Goal: Check status: Check status

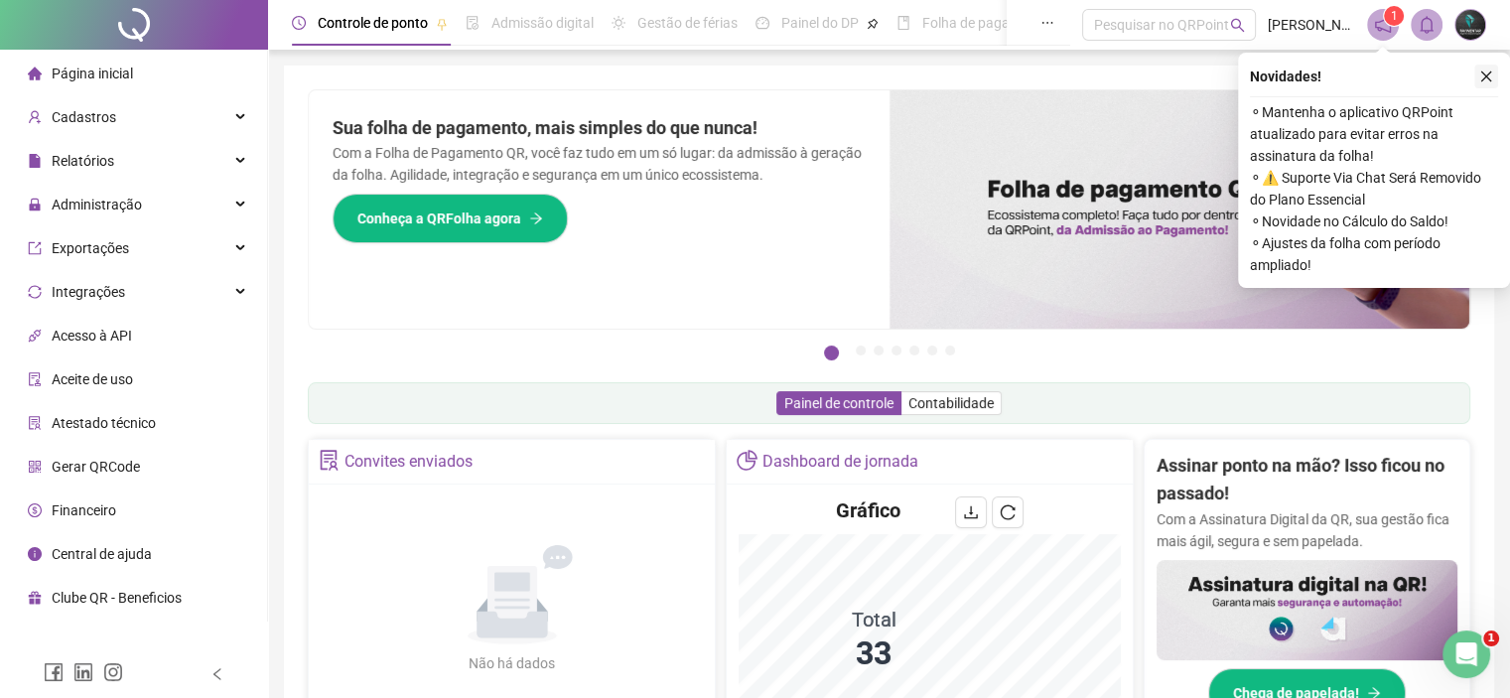
click at [1490, 70] on icon "close" at bounding box center [1487, 77] width 14 height 14
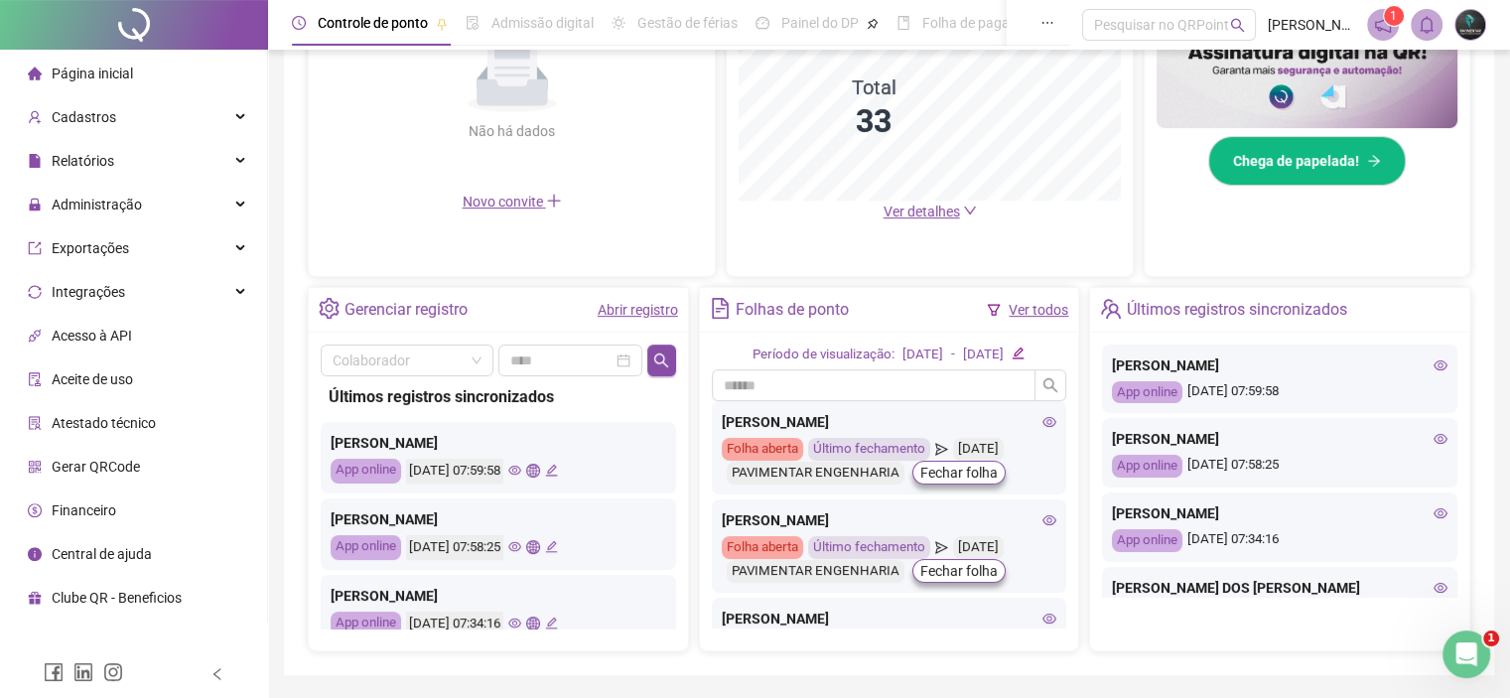
scroll to position [592, 0]
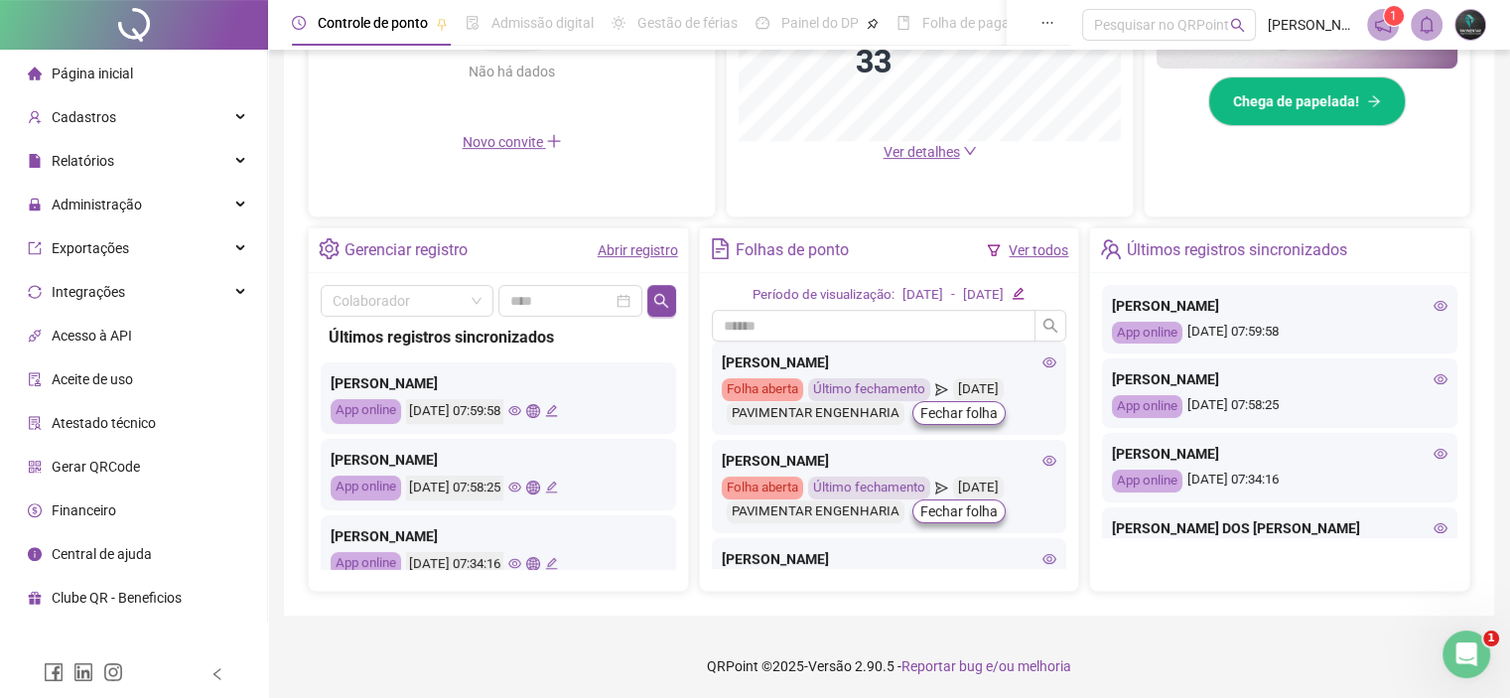
click at [631, 245] on link "Abrir registro" at bounding box center [638, 250] width 80 height 16
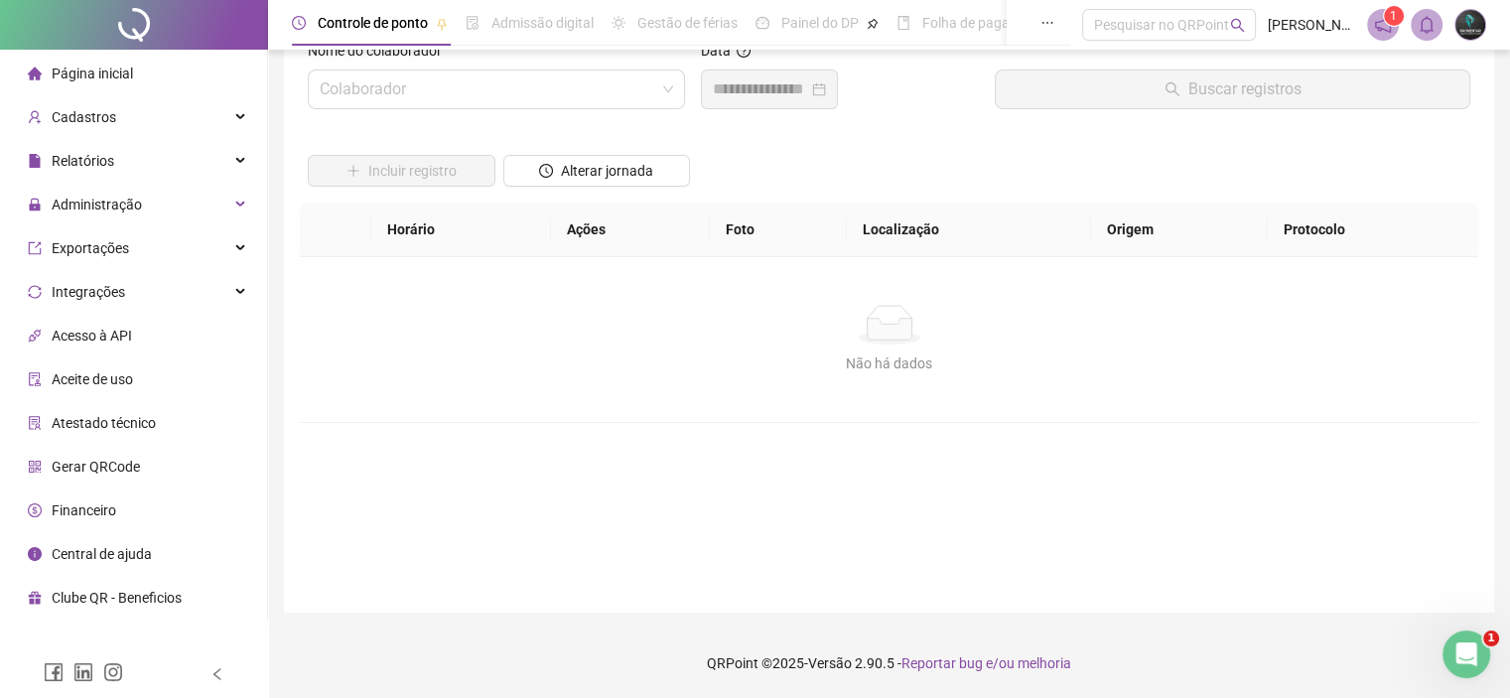
scroll to position [49, 0]
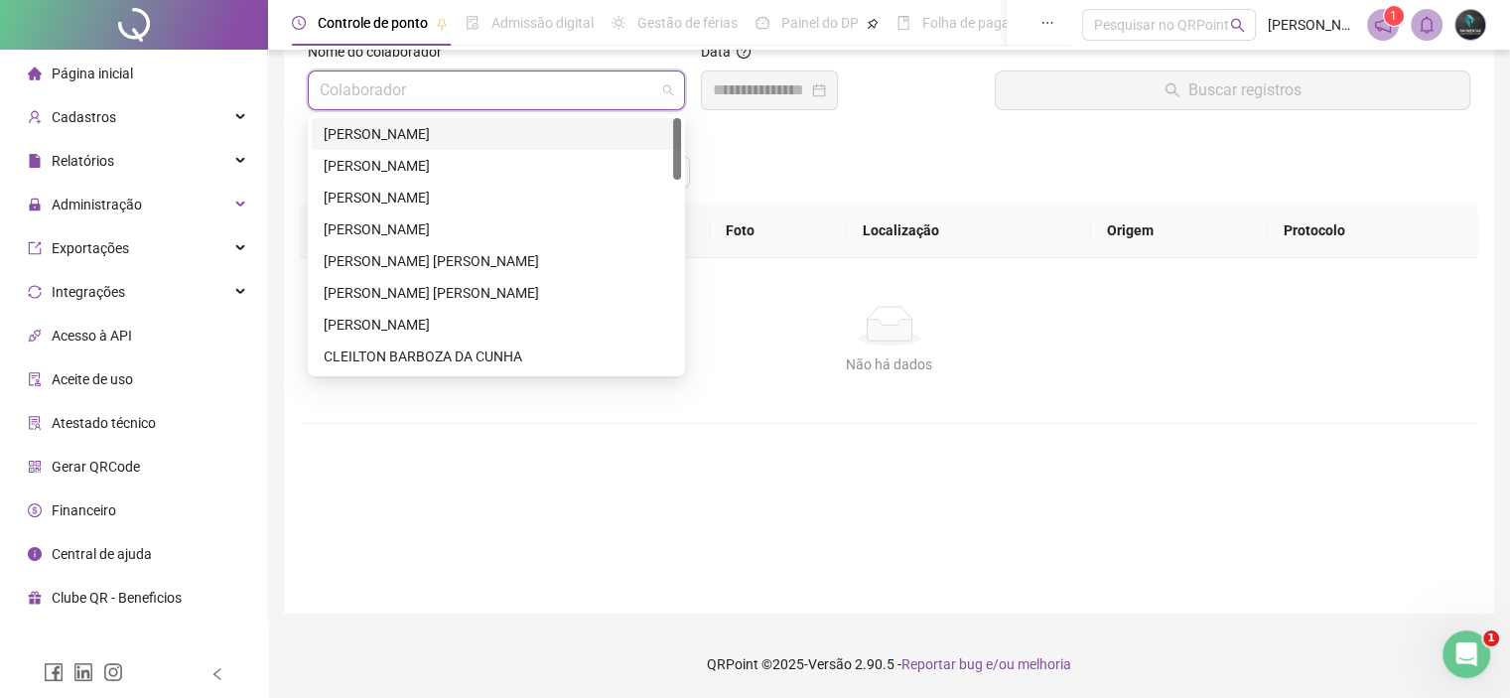
click at [456, 94] on input "search" at bounding box center [488, 90] width 336 height 38
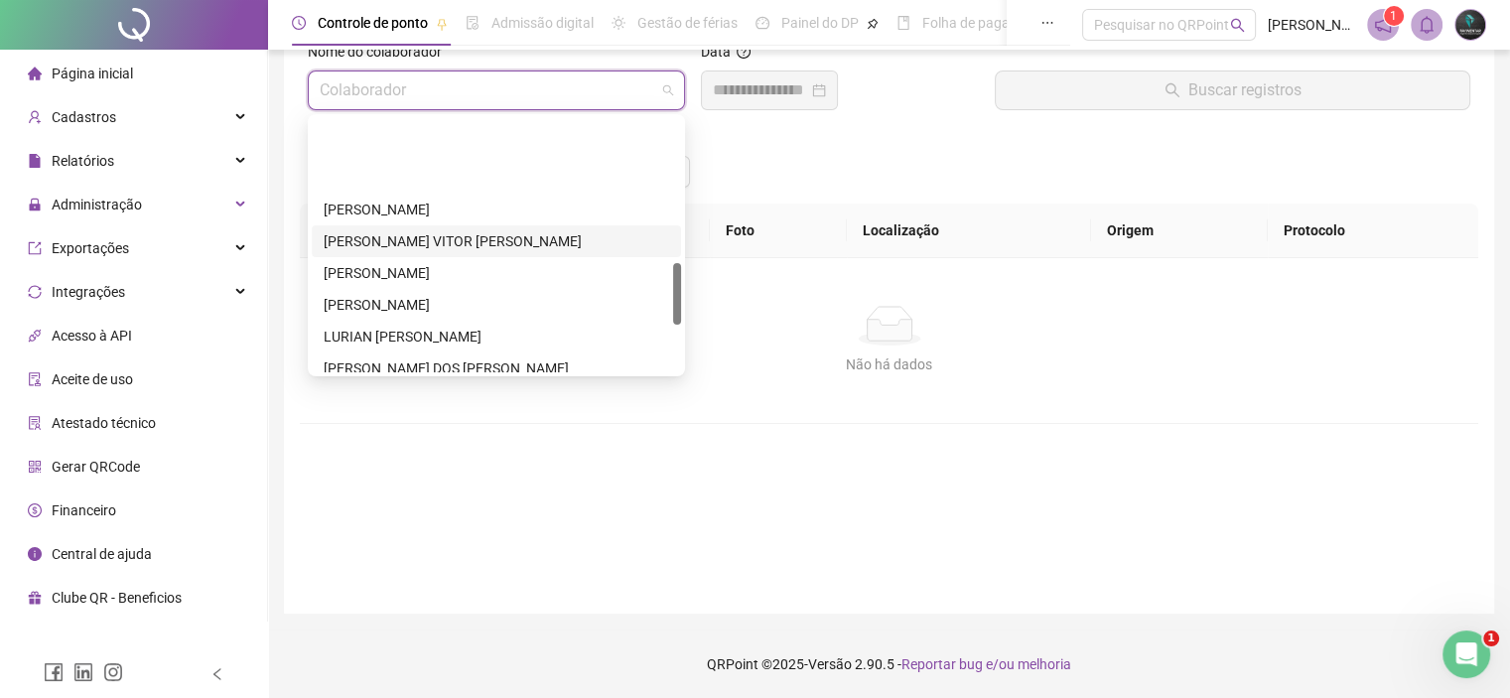
scroll to position [596, 0]
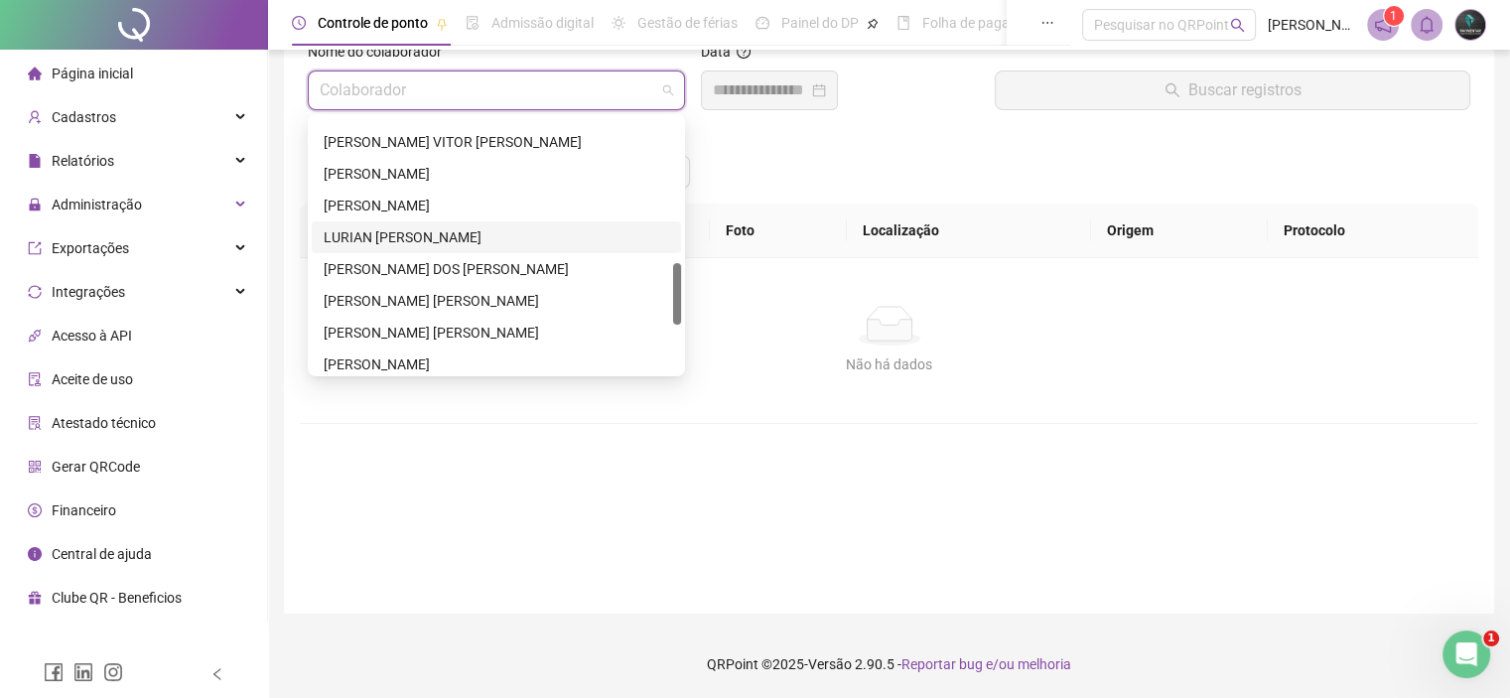
click at [405, 240] on div "LURIAN [PERSON_NAME]" at bounding box center [497, 237] width 346 height 22
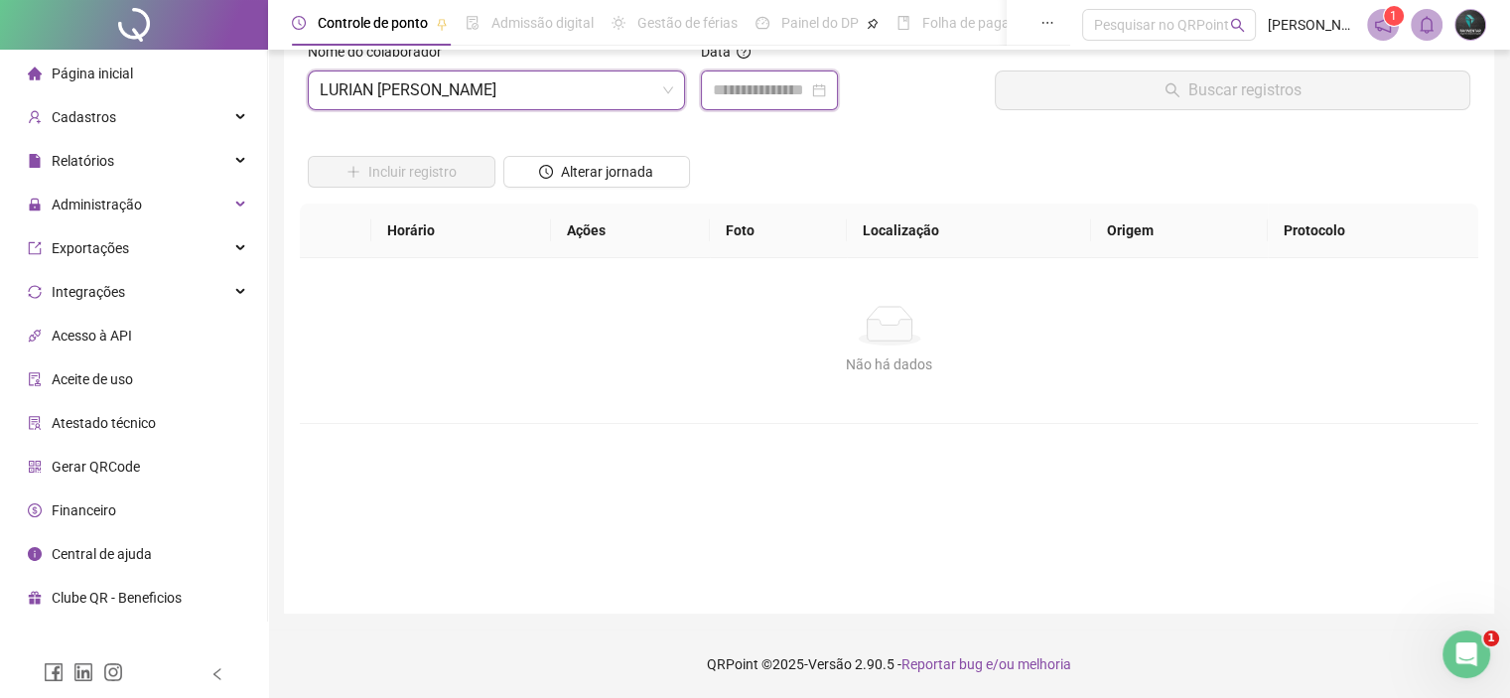
click at [761, 83] on input at bounding box center [760, 90] width 95 height 24
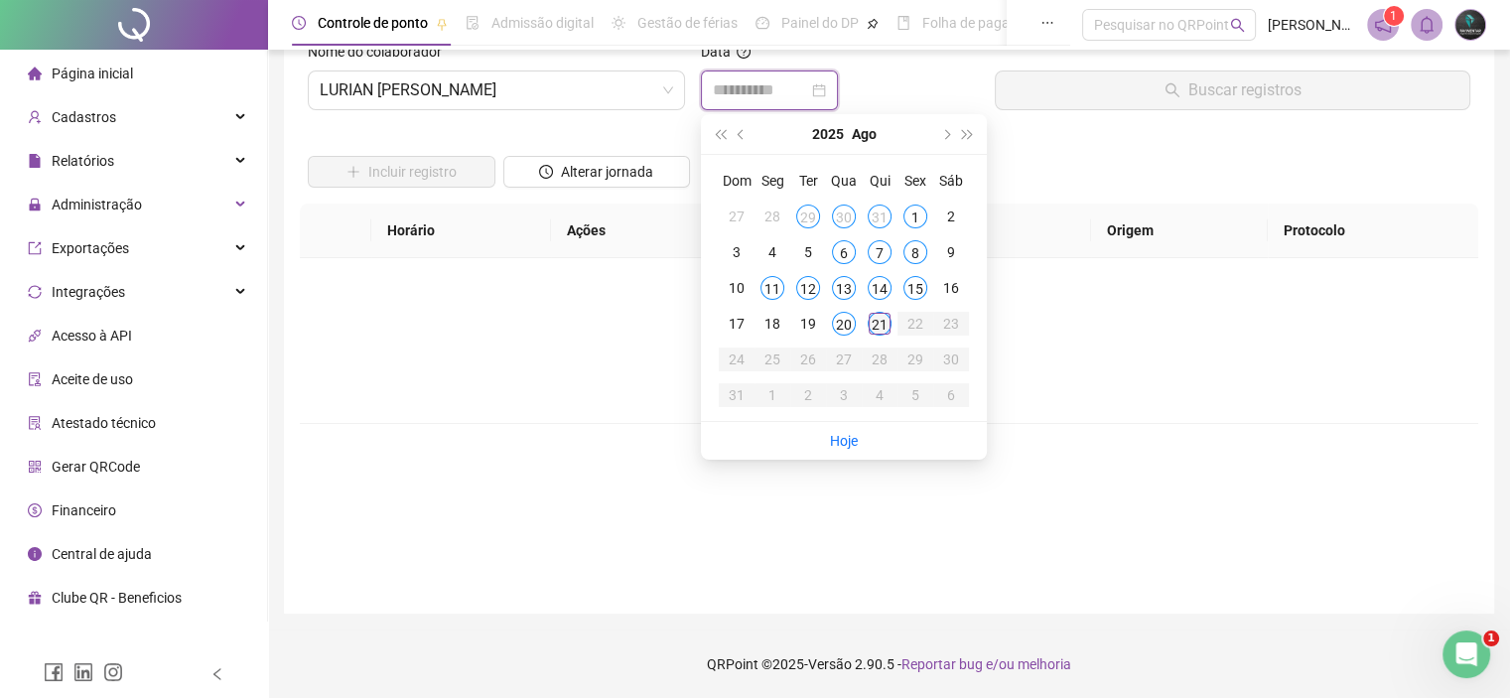
type input "**********"
click at [878, 325] on div "21" at bounding box center [880, 324] width 24 height 24
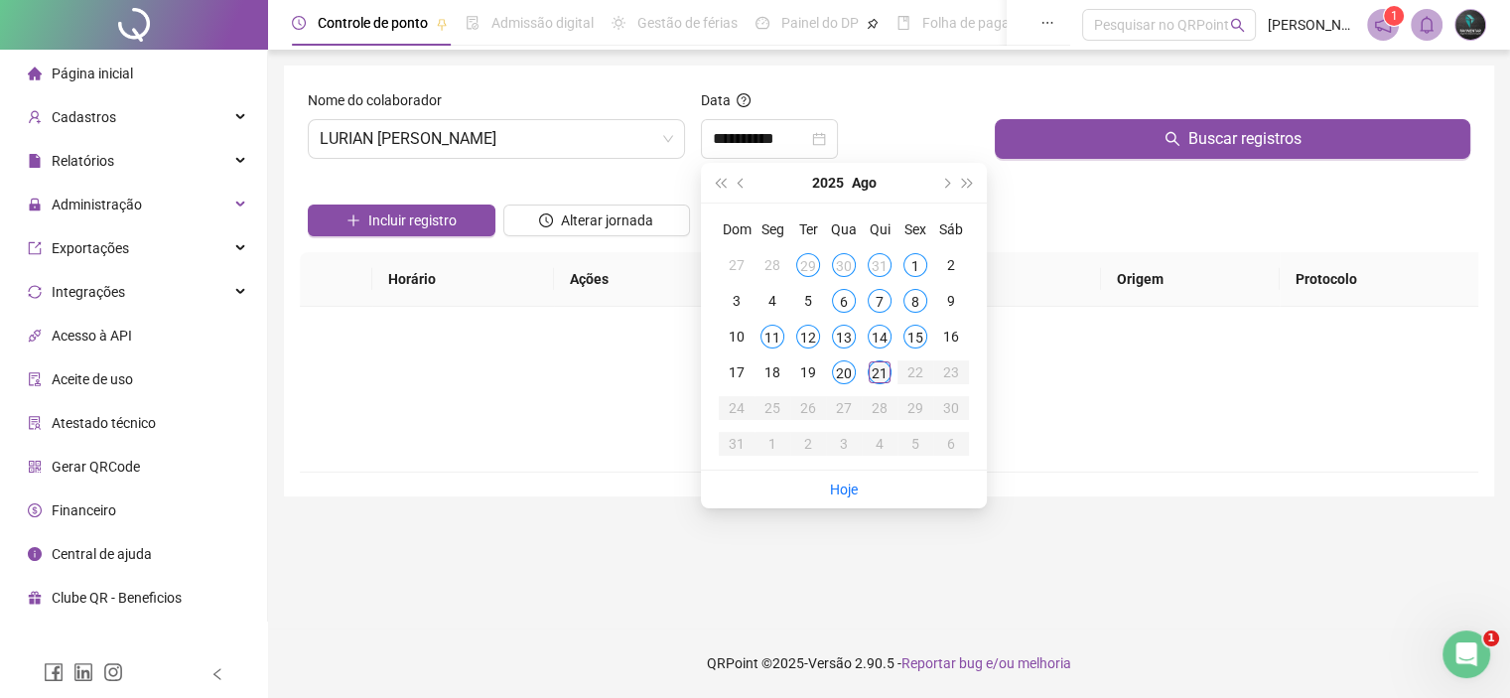
scroll to position [0, 0]
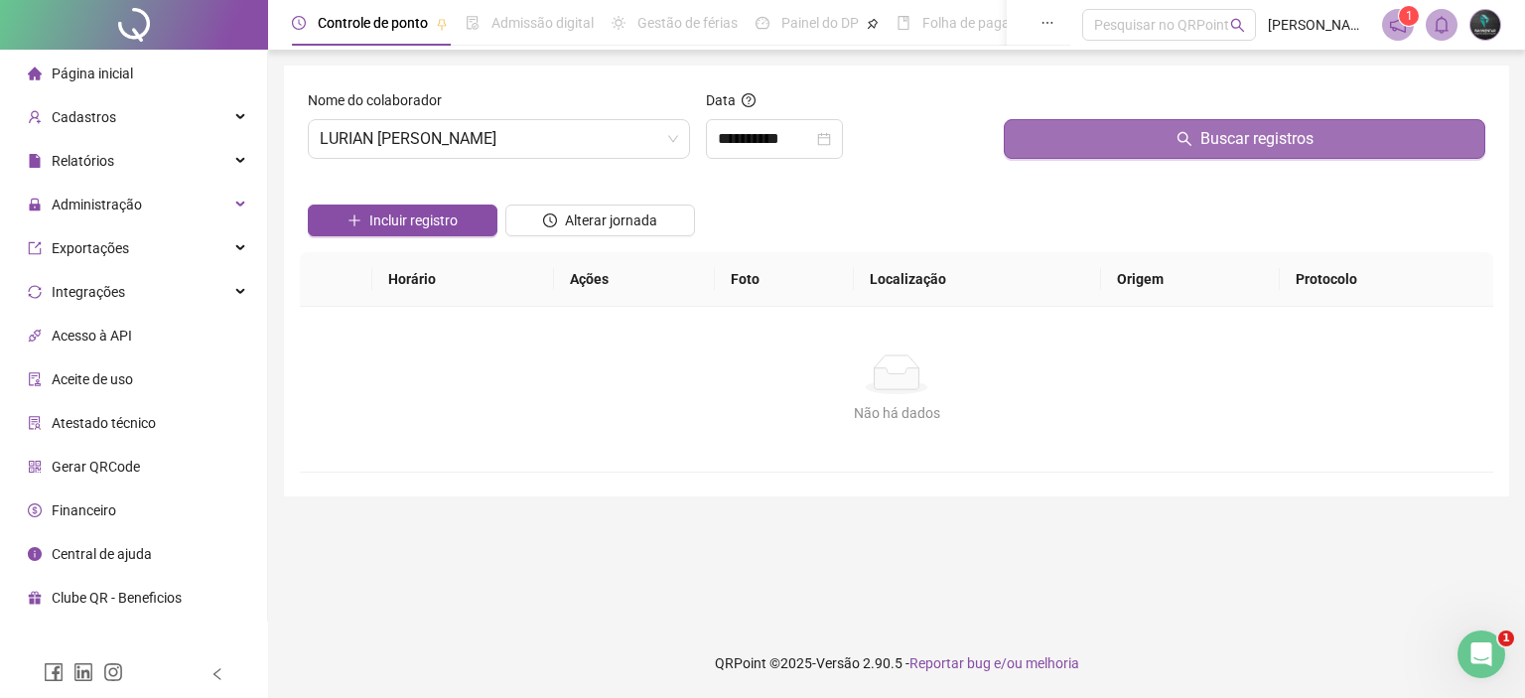
click at [1179, 145] on icon "search" at bounding box center [1185, 139] width 16 height 16
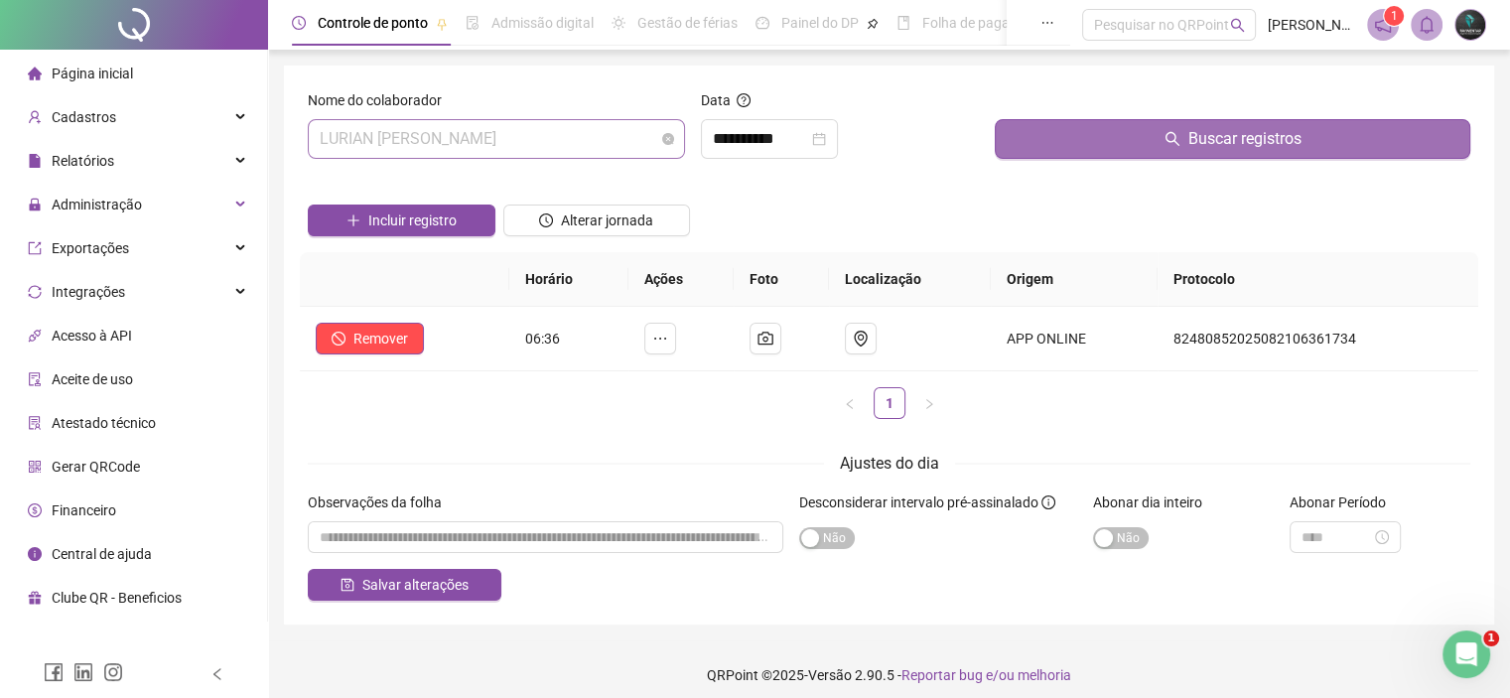
click at [393, 138] on span "LURIAN [PERSON_NAME]" at bounding box center [497, 139] width 354 height 38
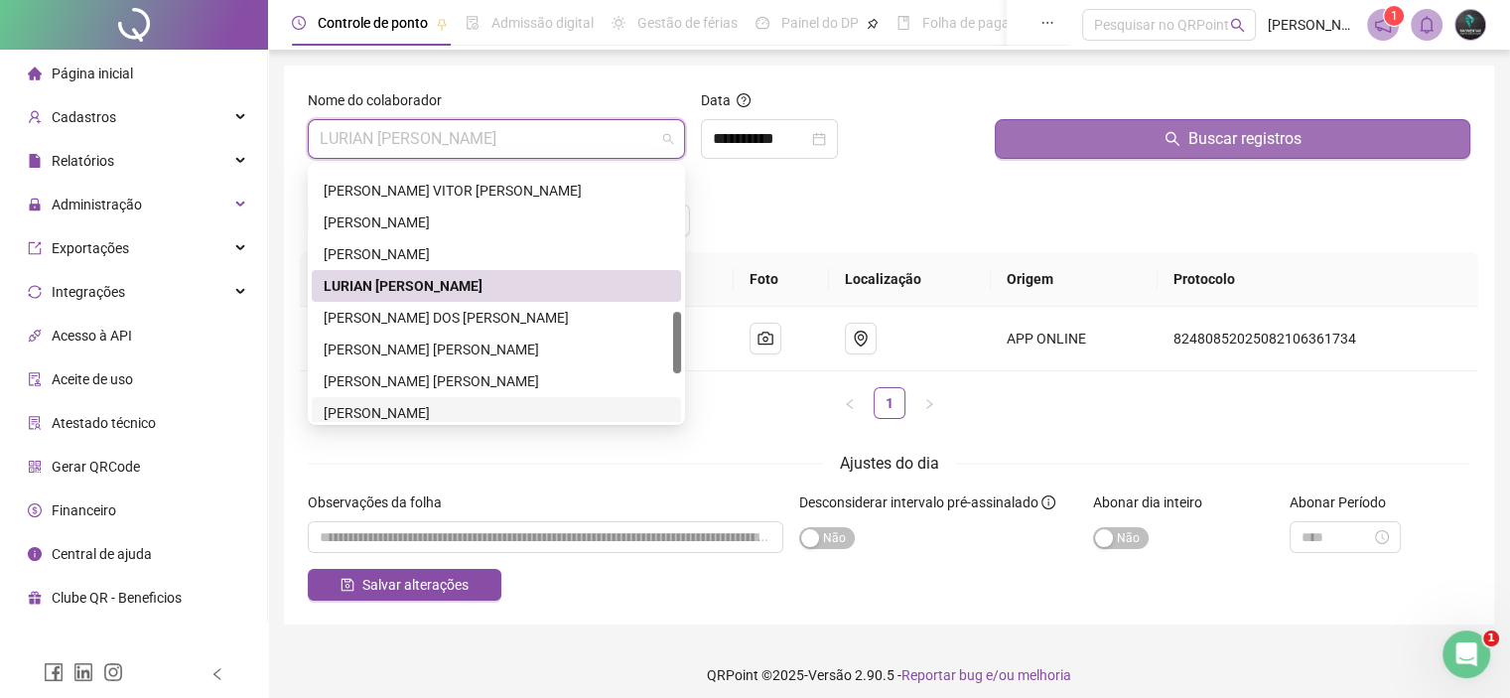
click at [380, 410] on div "[PERSON_NAME]" at bounding box center [497, 413] width 346 height 22
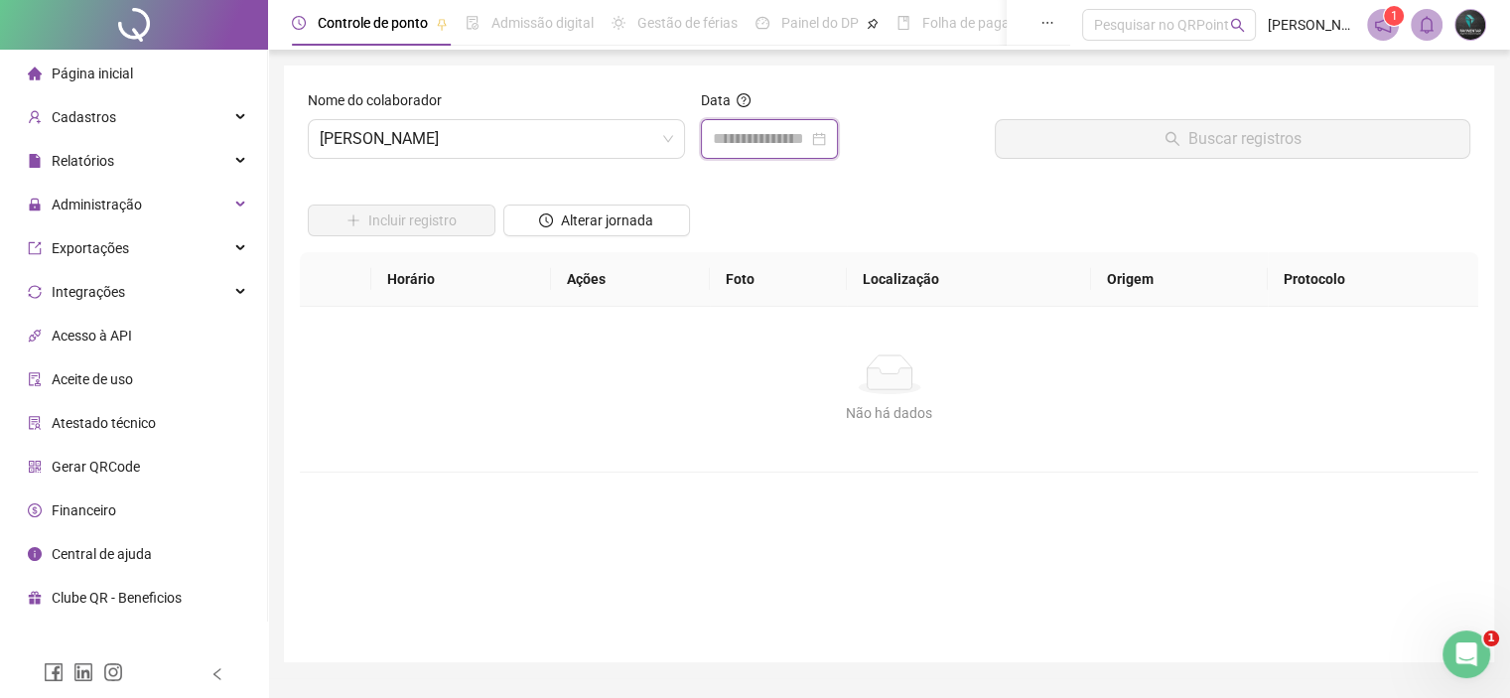
click at [731, 130] on input at bounding box center [760, 139] width 95 height 24
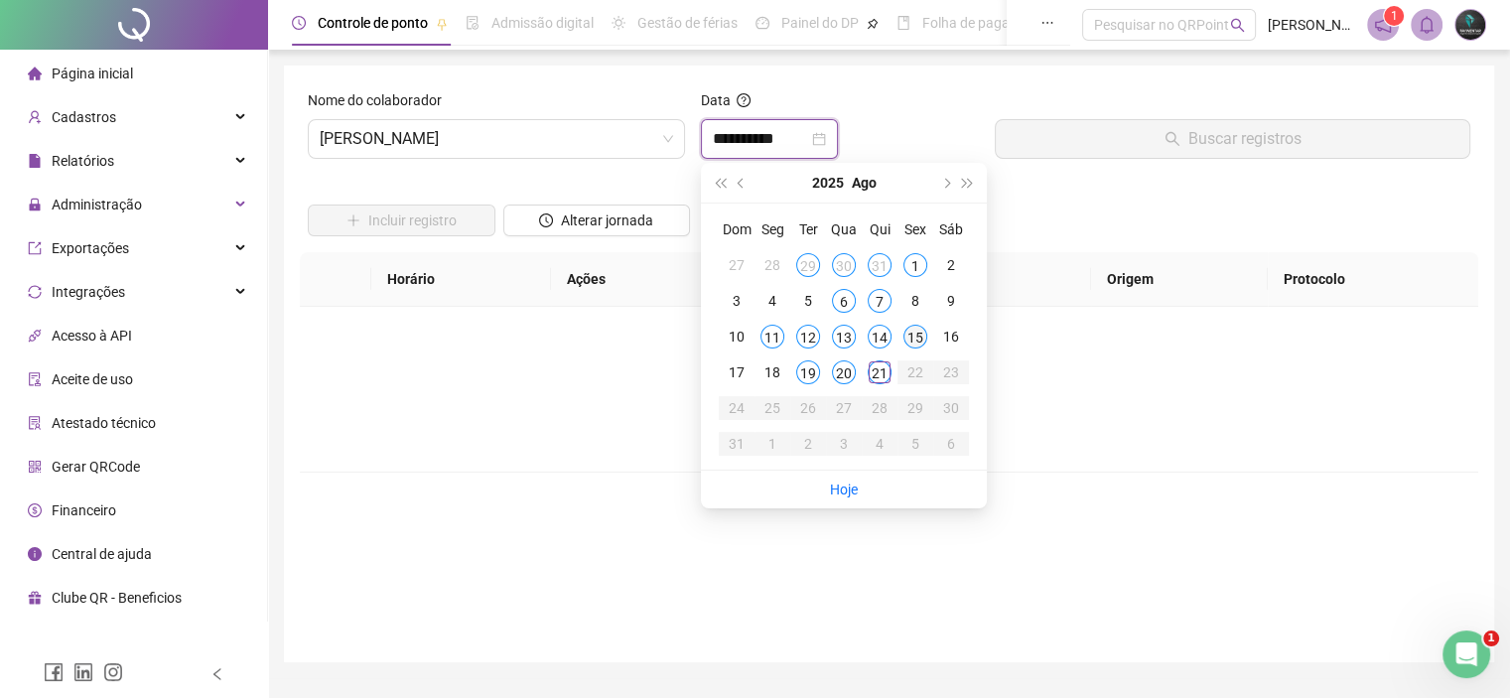
type input "**********"
click at [882, 373] on div "21" at bounding box center [880, 372] width 24 height 24
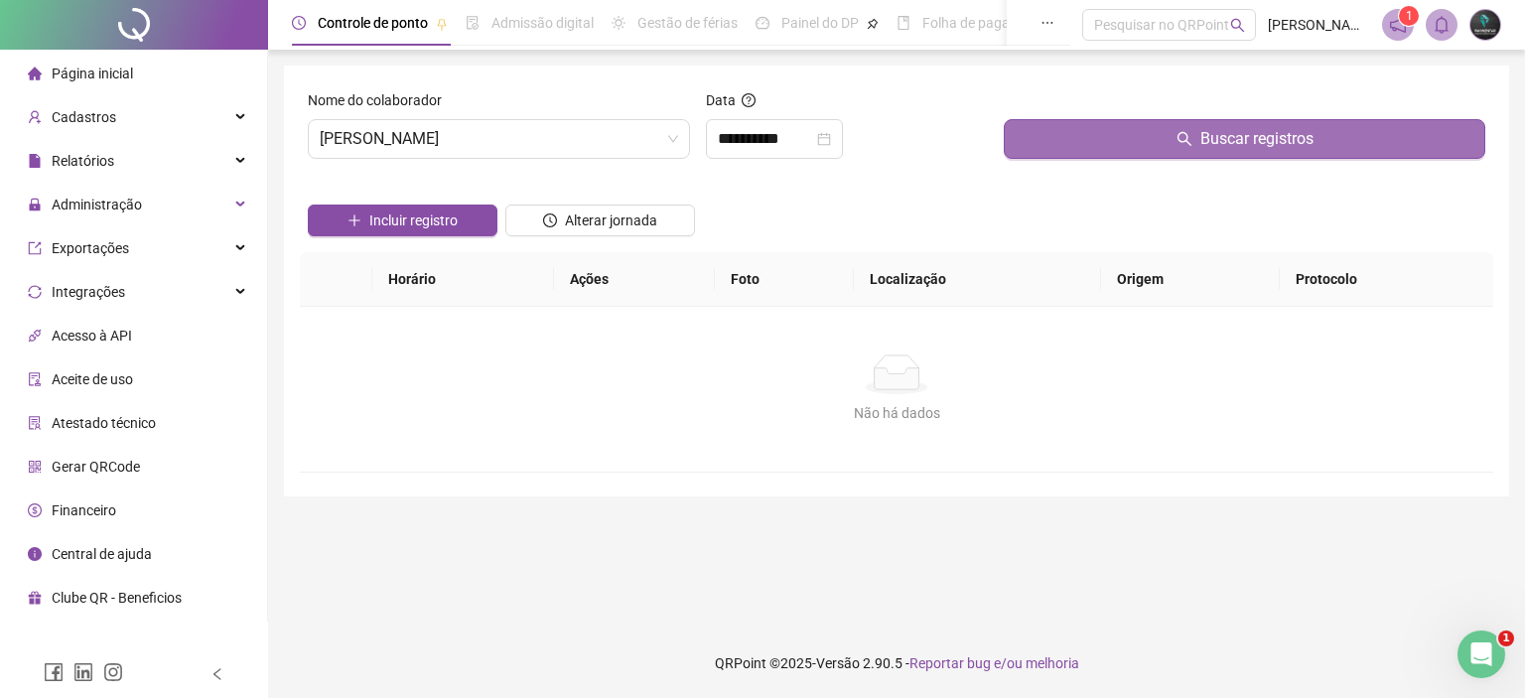
click at [1184, 137] on icon "search" at bounding box center [1185, 139] width 16 height 16
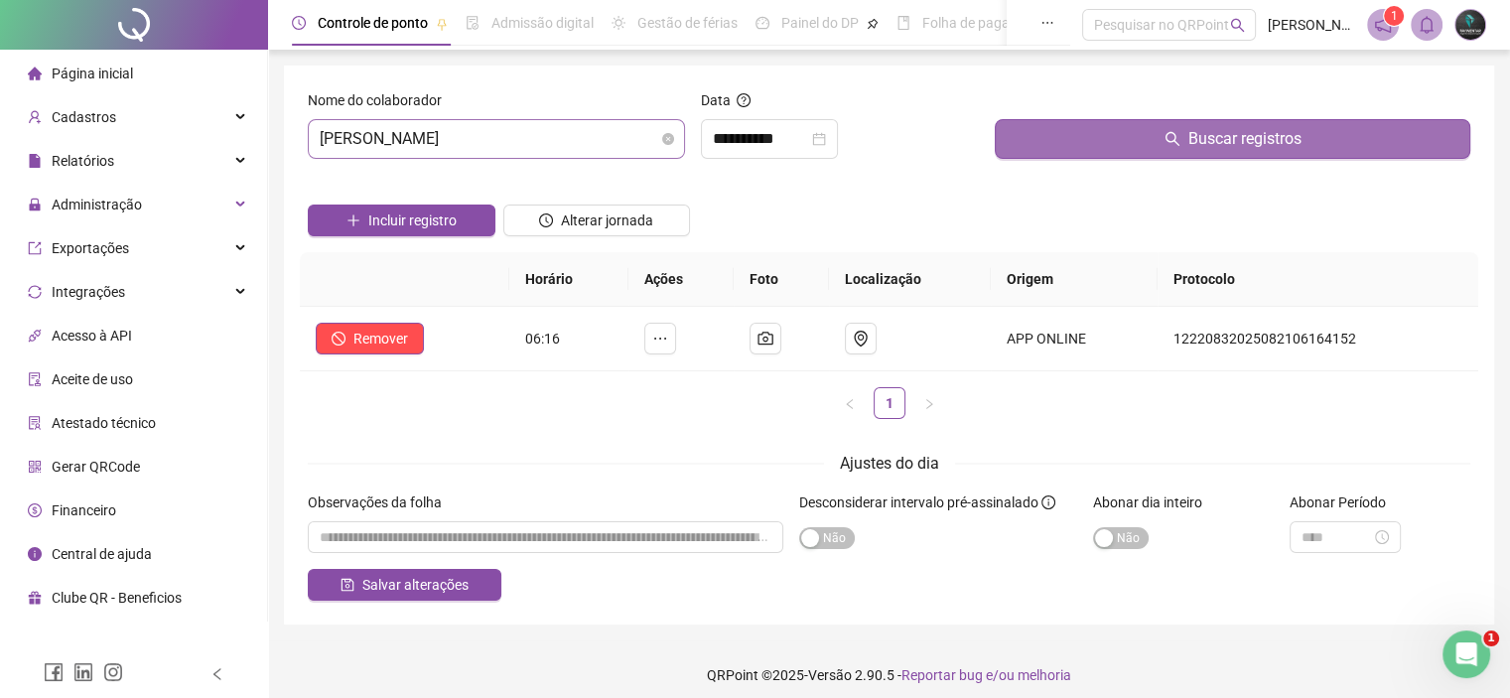
click at [568, 134] on span "[PERSON_NAME]" at bounding box center [497, 139] width 354 height 38
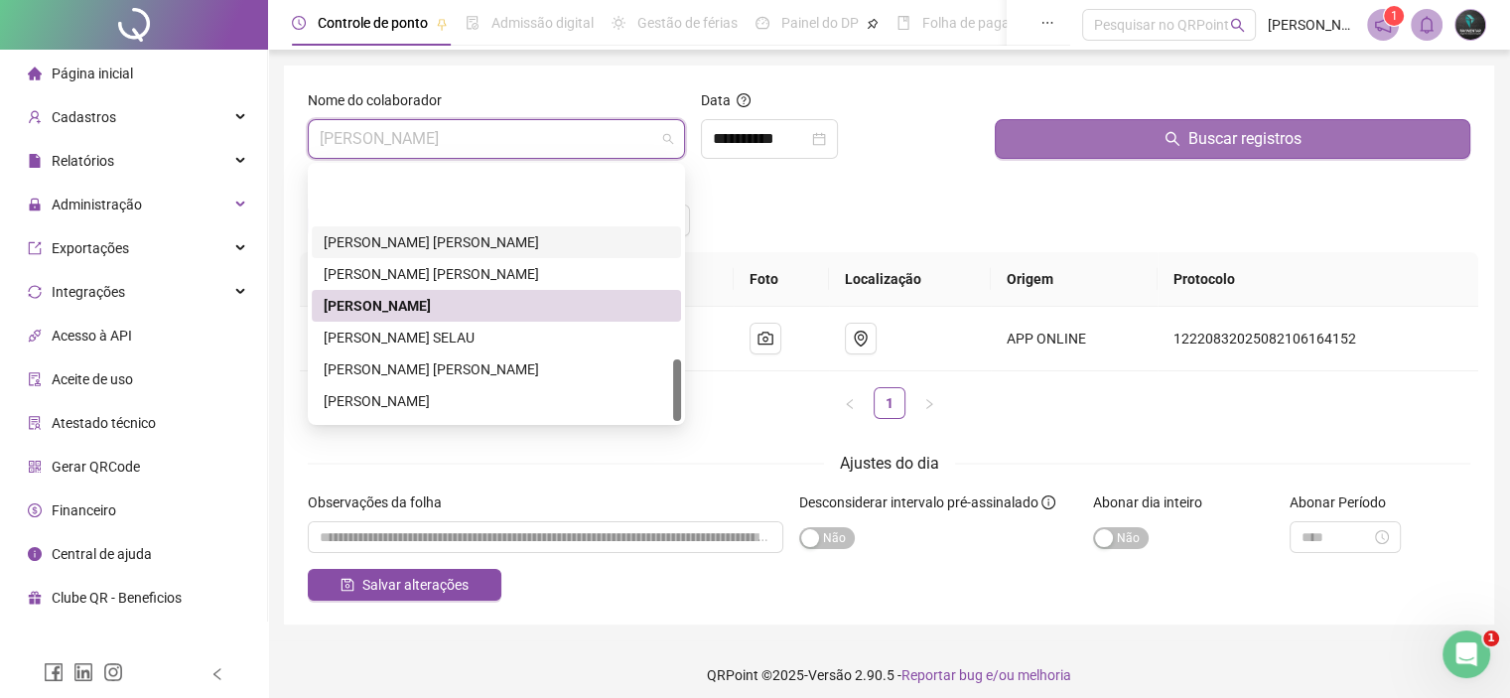
scroll to position [794, 0]
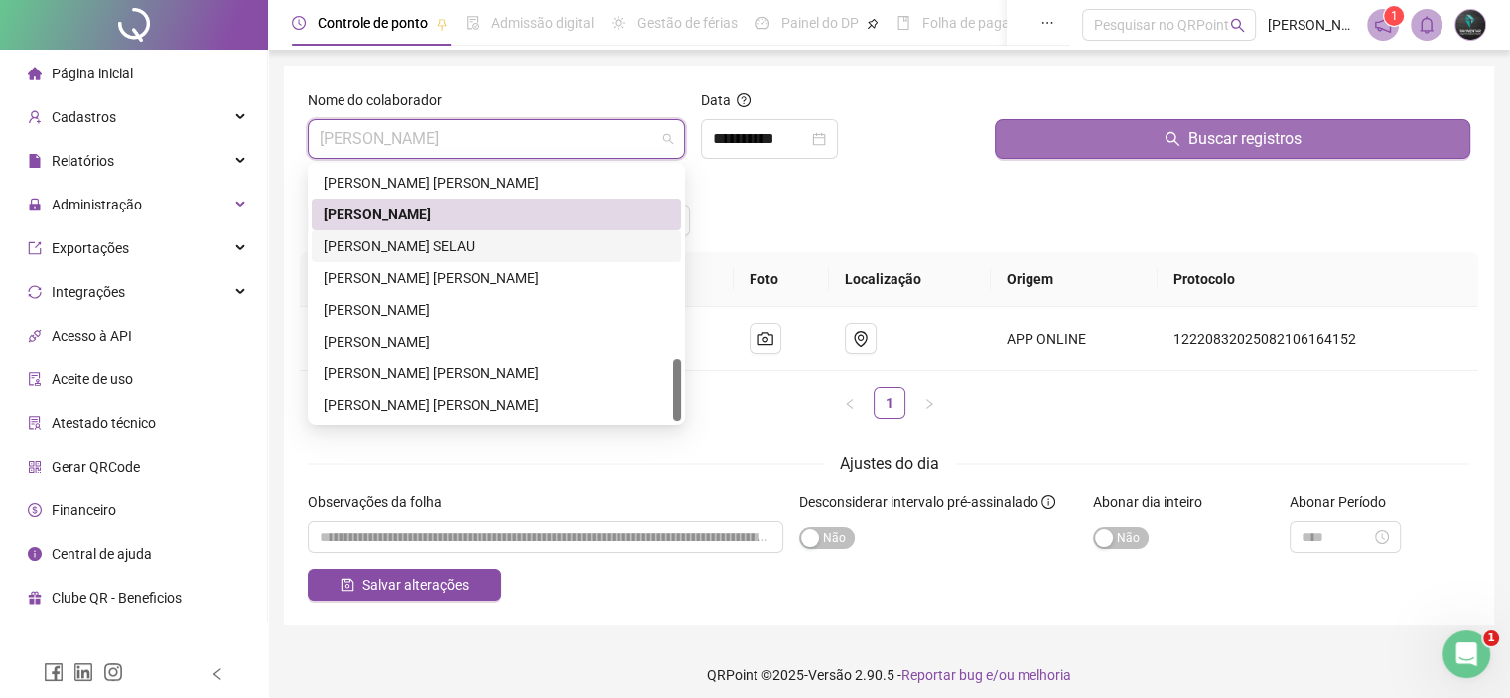
click at [480, 254] on div "[PERSON_NAME] SELAU" at bounding box center [497, 246] width 346 height 22
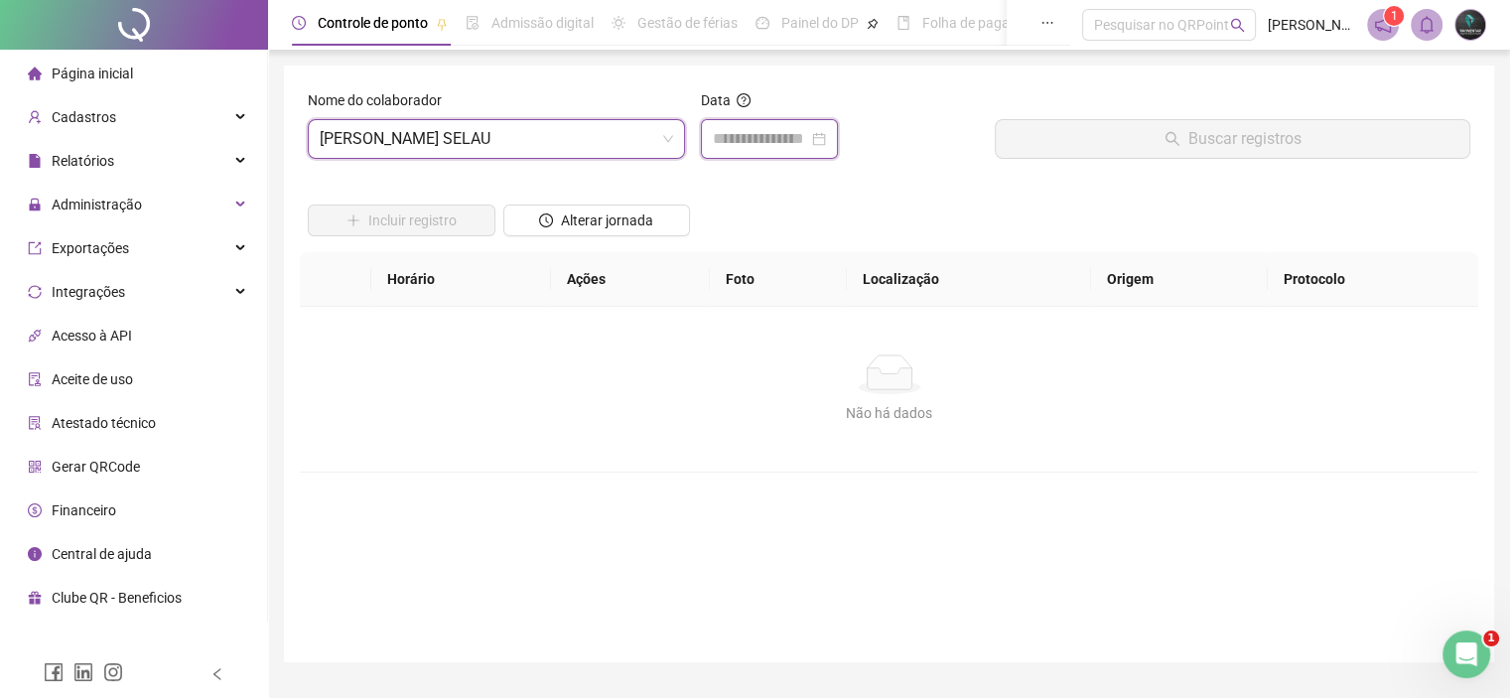
click at [752, 127] on input at bounding box center [760, 139] width 95 height 24
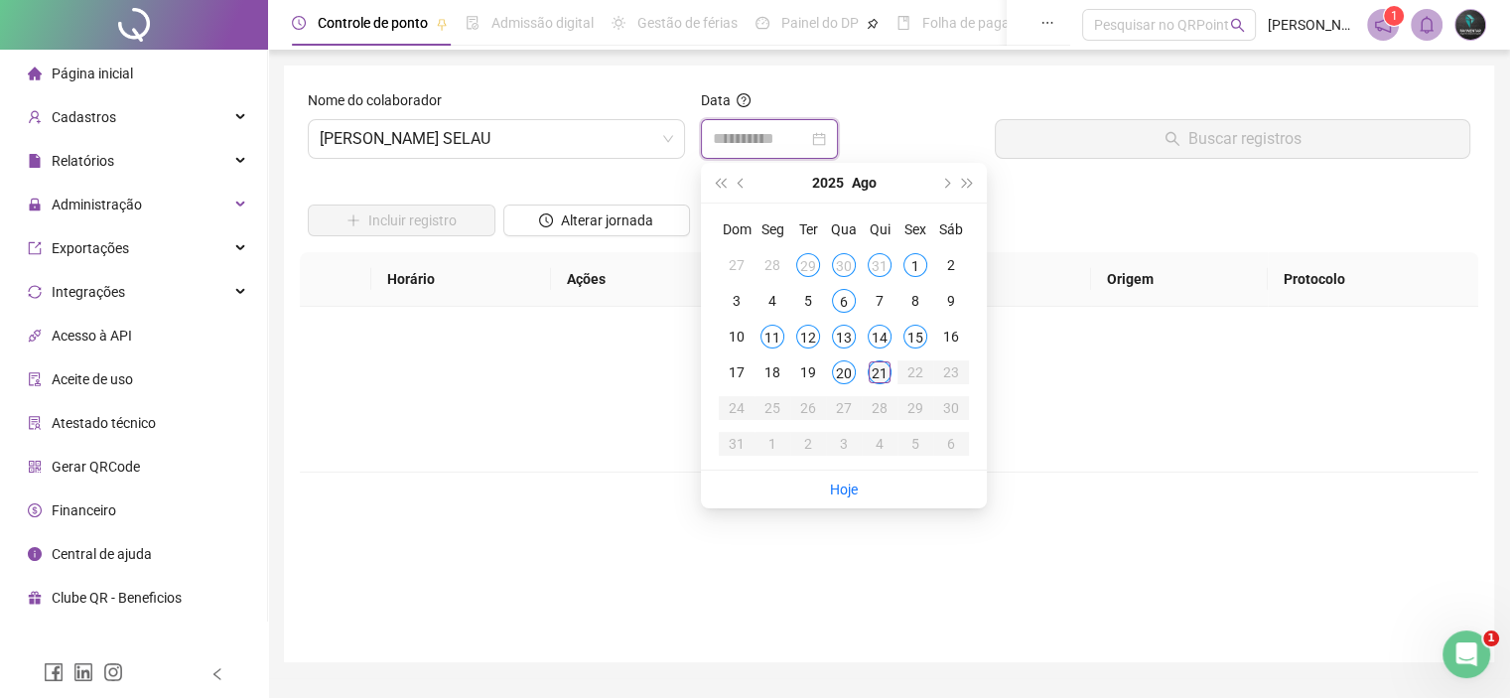
type input "**********"
click at [887, 372] on div "21" at bounding box center [880, 372] width 24 height 24
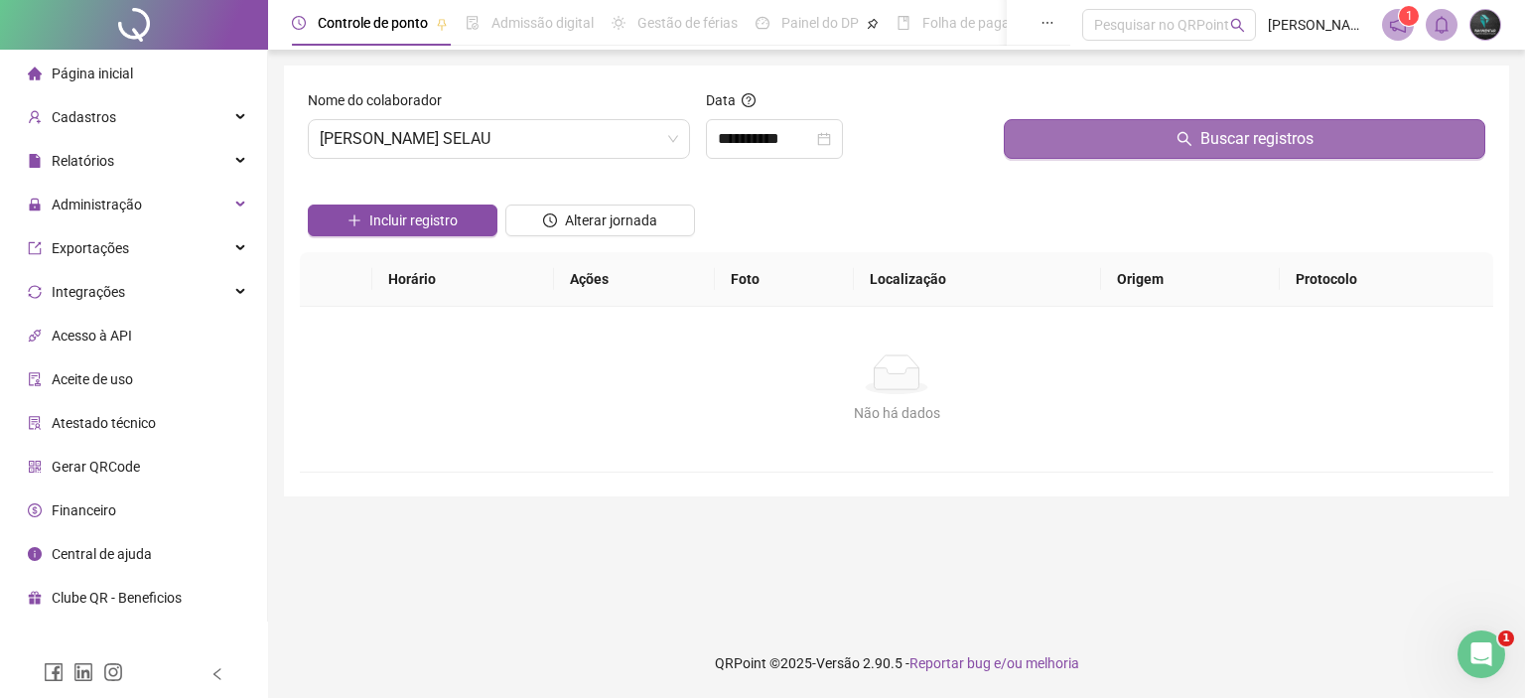
click at [1159, 154] on button "Buscar registros" at bounding box center [1245, 139] width 482 height 40
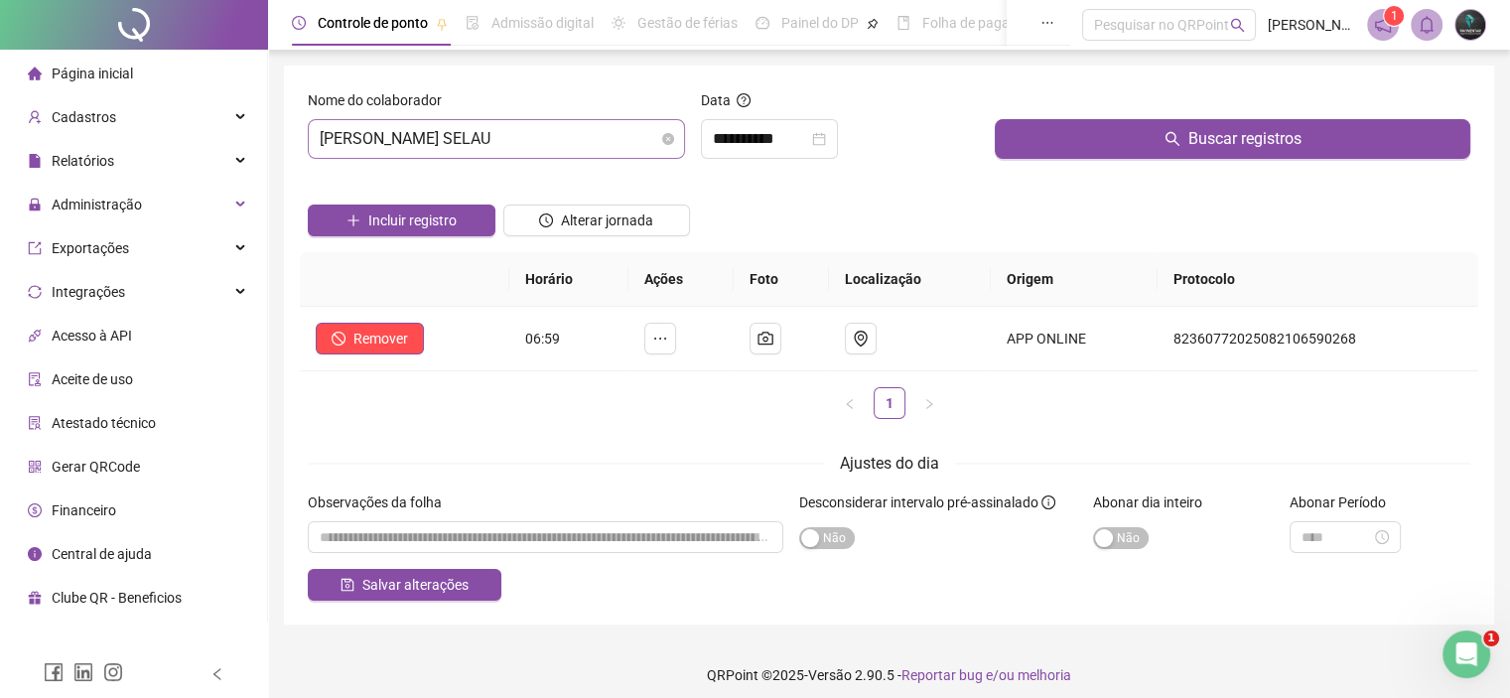
click at [492, 138] on span "[PERSON_NAME] SELAU" at bounding box center [497, 139] width 354 height 38
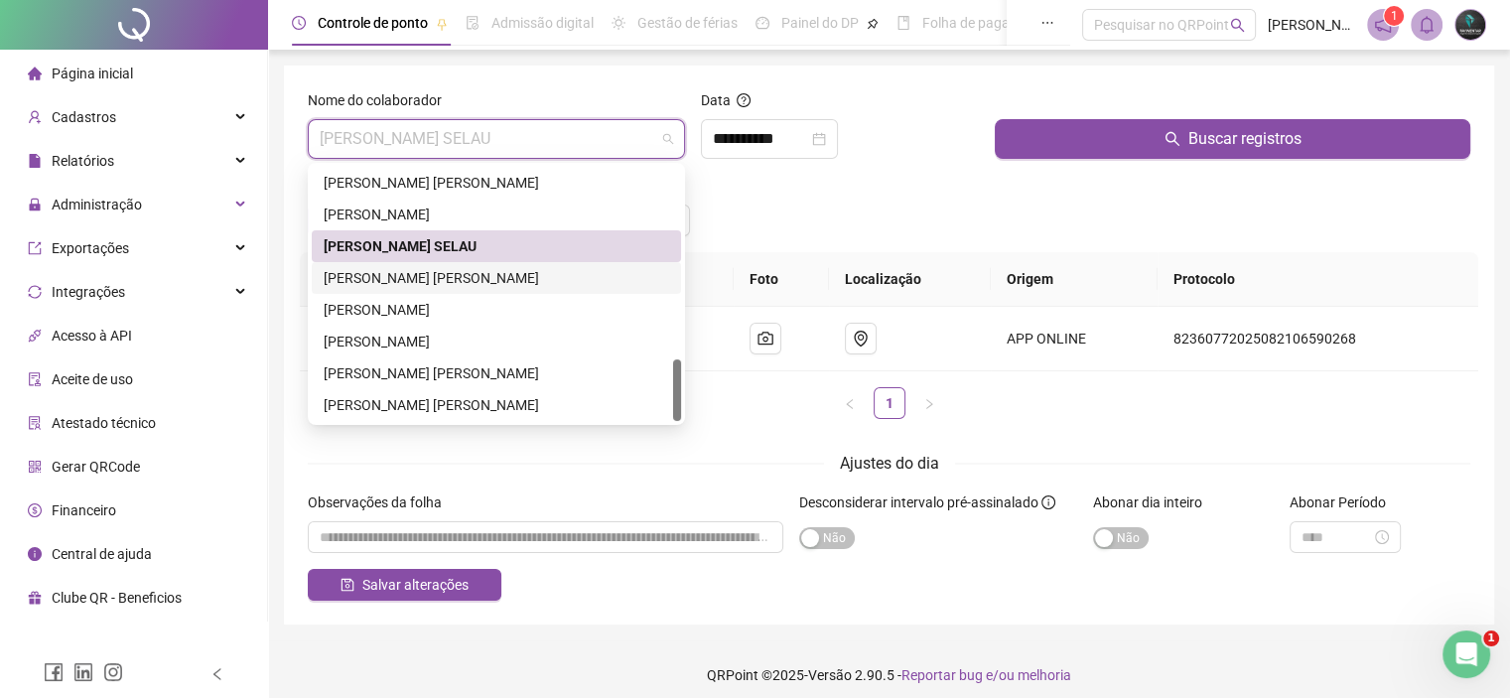
click at [479, 267] on div "[PERSON_NAME] [PERSON_NAME]" at bounding box center [497, 278] width 346 height 22
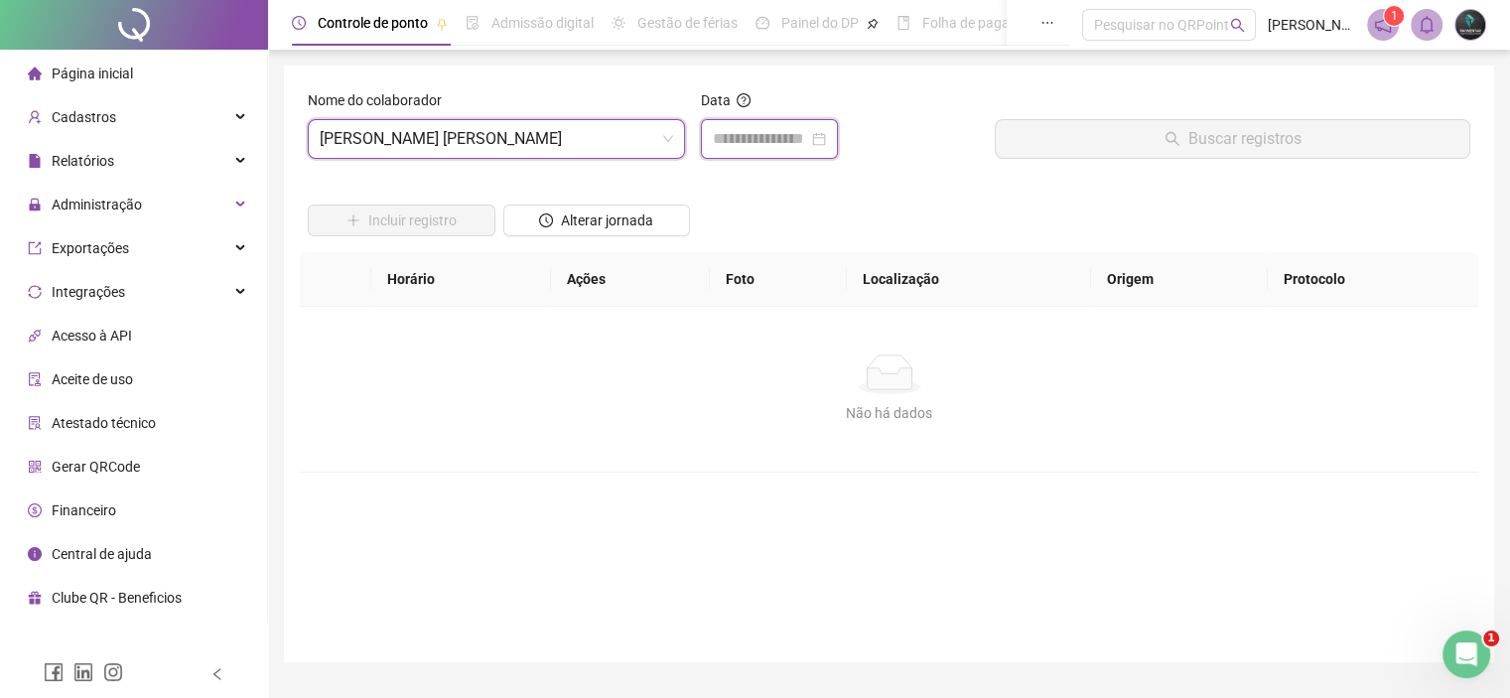
click at [792, 147] on input at bounding box center [760, 139] width 95 height 24
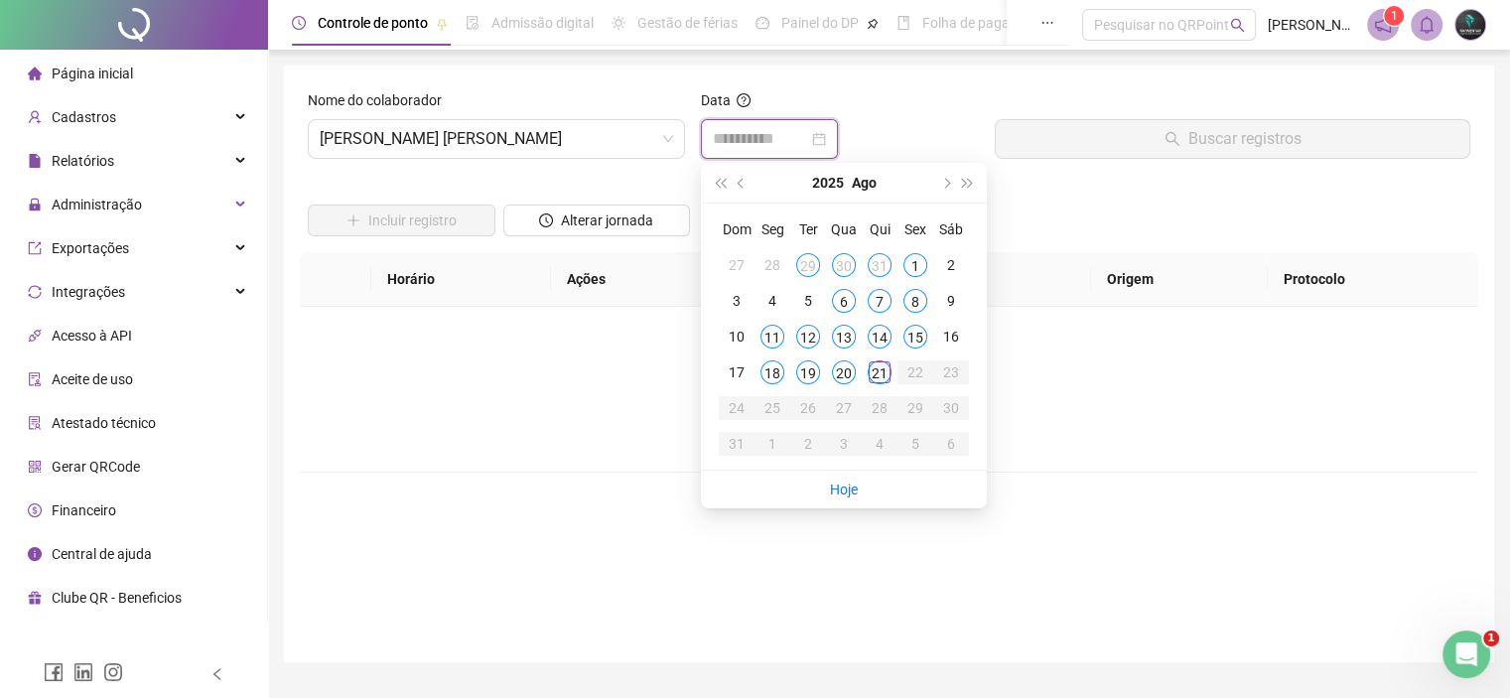
type input "**********"
click at [874, 367] on div "21" at bounding box center [880, 372] width 24 height 24
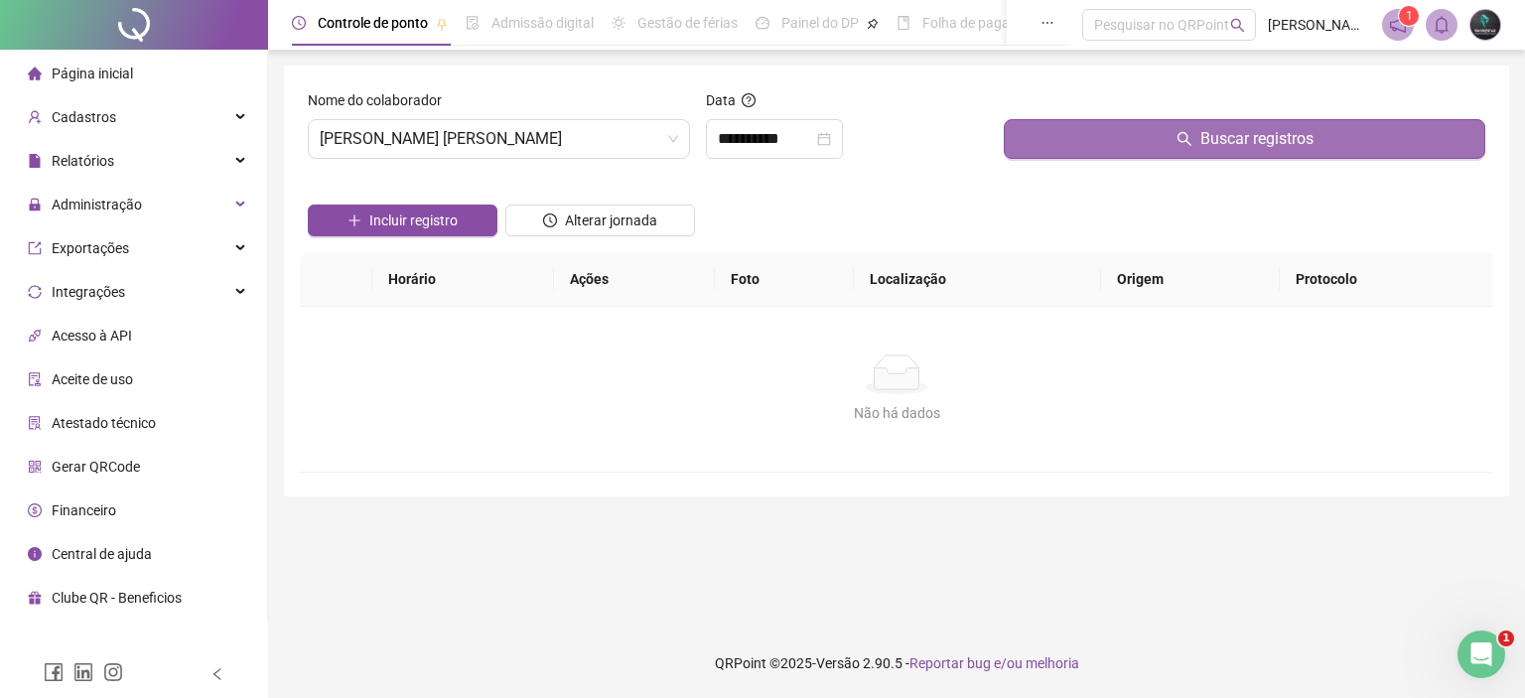
click at [1163, 134] on button "Buscar registros" at bounding box center [1245, 139] width 482 height 40
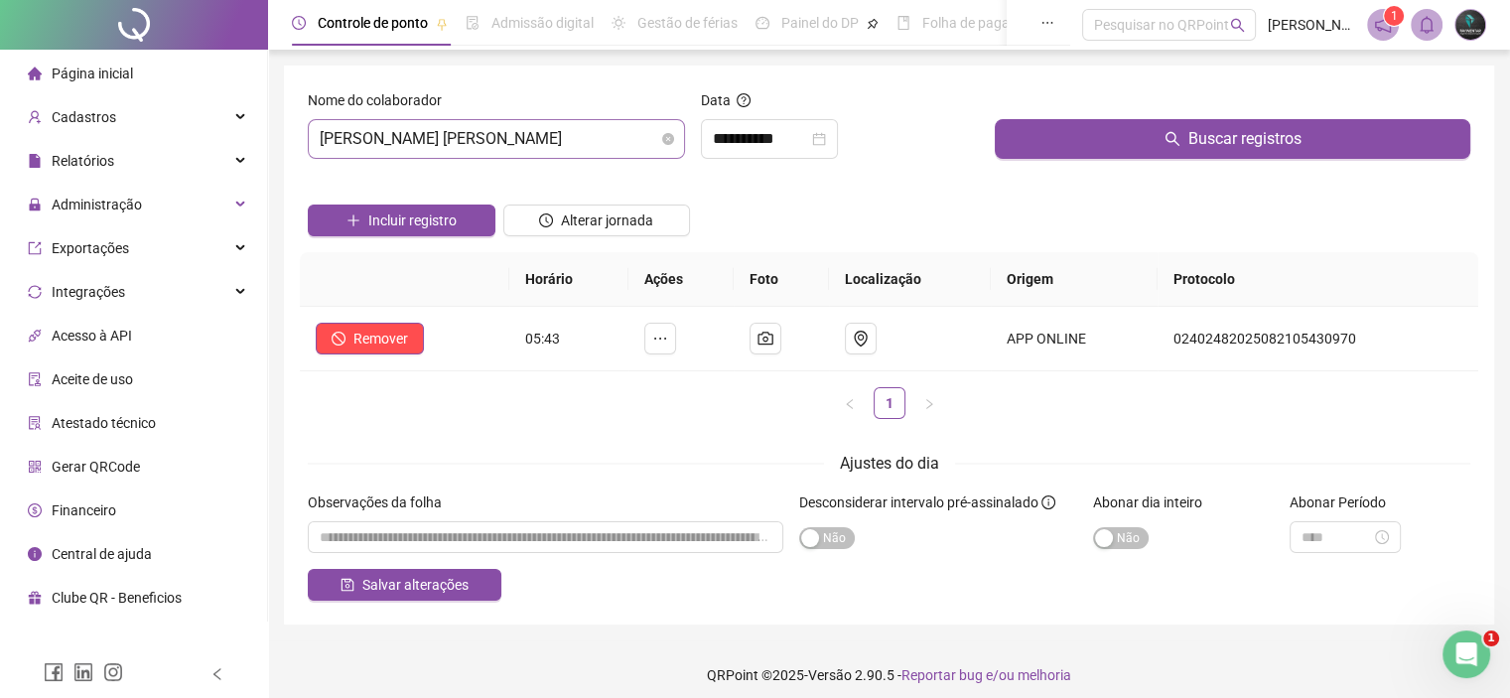
click at [461, 143] on span "[PERSON_NAME] [PERSON_NAME]" at bounding box center [497, 139] width 354 height 38
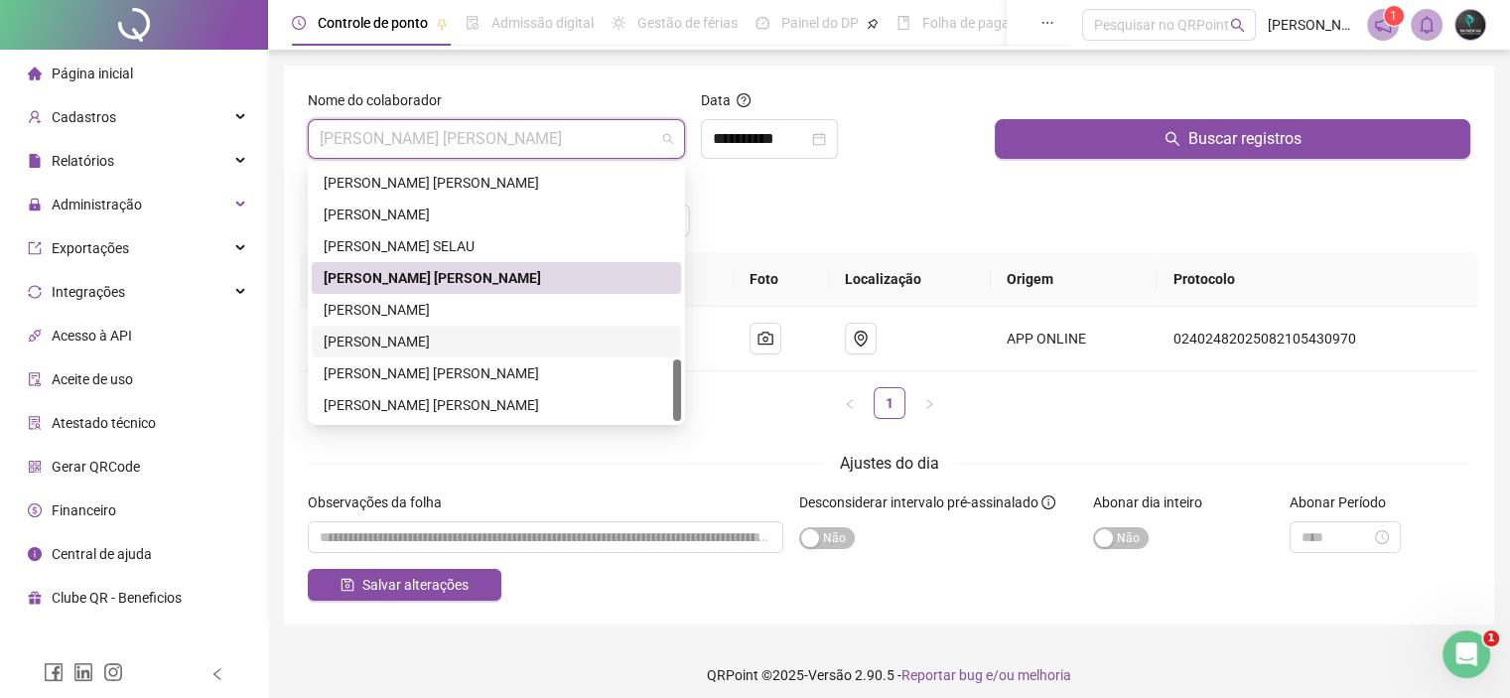
scroll to position [11, 0]
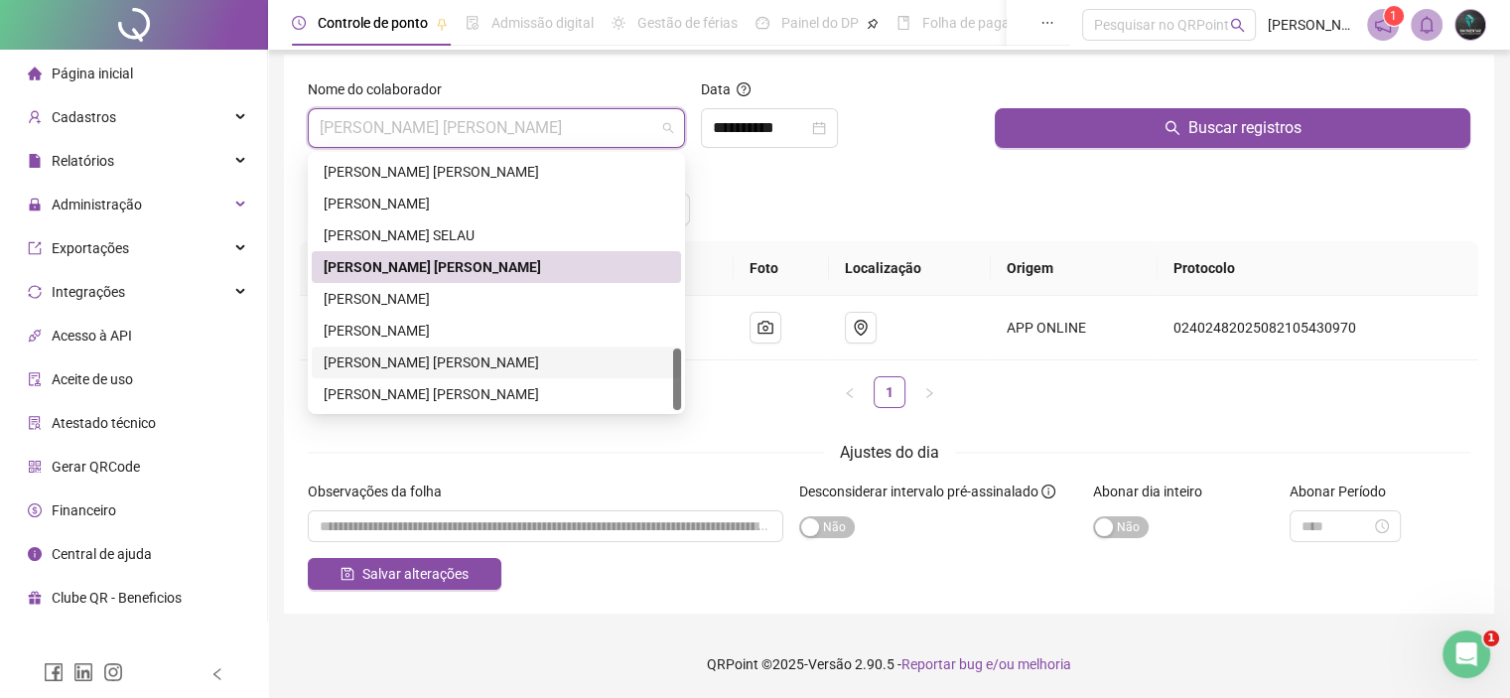
click at [398, 357] on div "[PERSON_NAME] [PERSON_NAME]" at bounding box center [497, 363] width 346 height 22
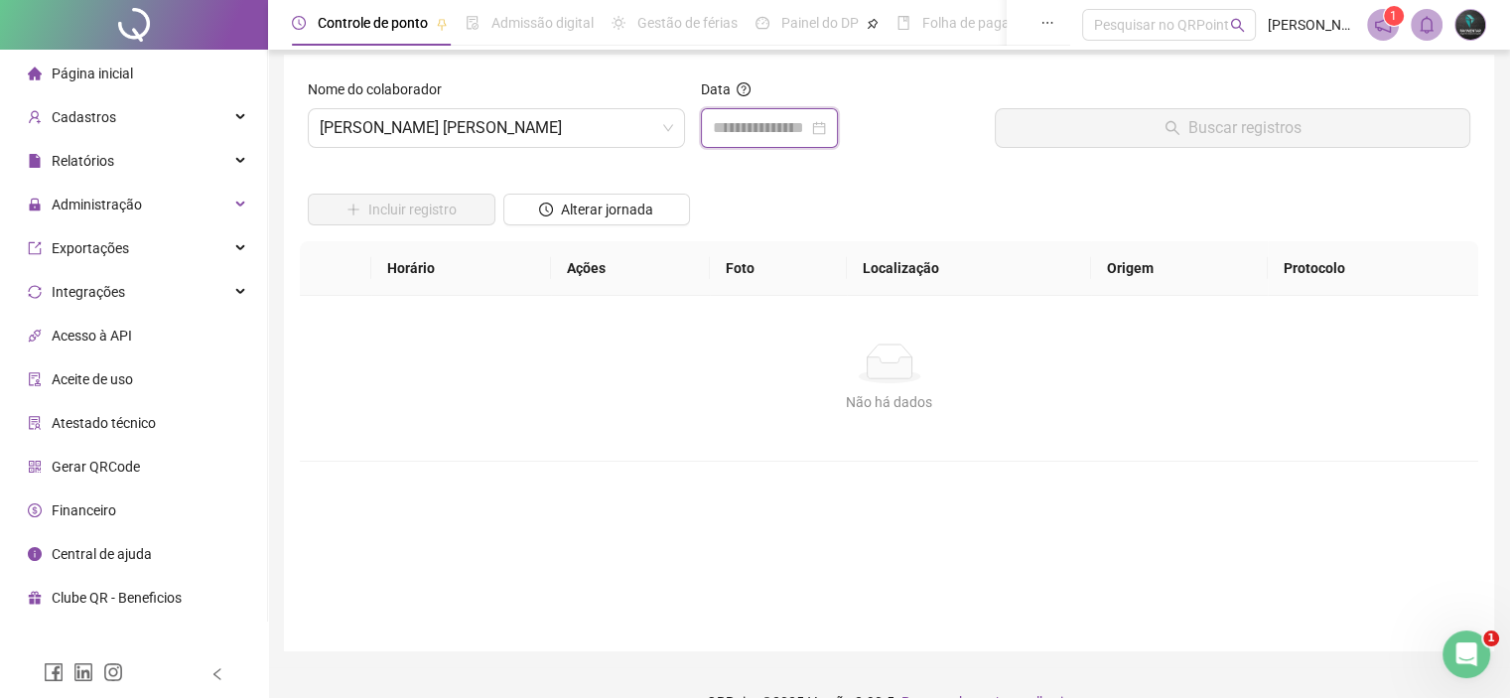
click at [793, 123] on input at bounding box center [760, 128] width 95 height 24
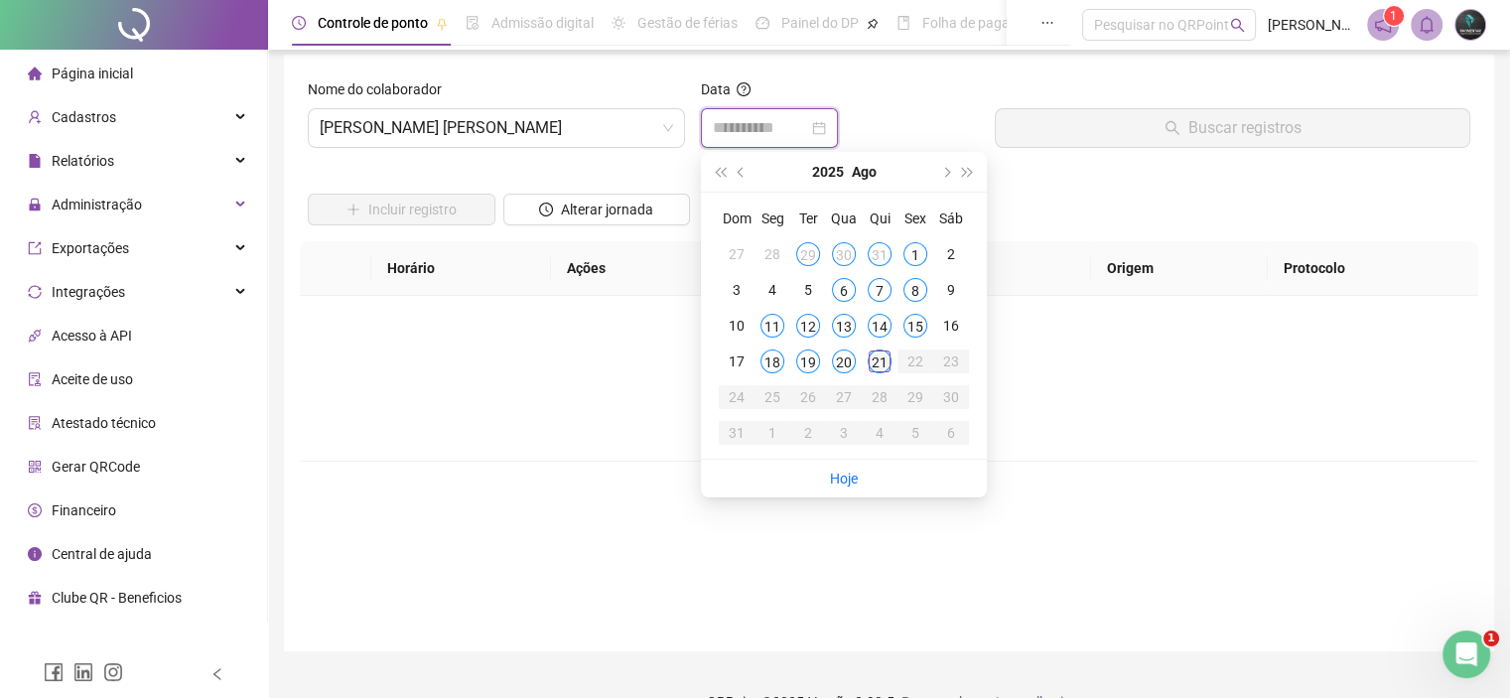
type input "**********"
click at [871, 362] on div "21" at bounding box center [880, 362] width 24 height 24
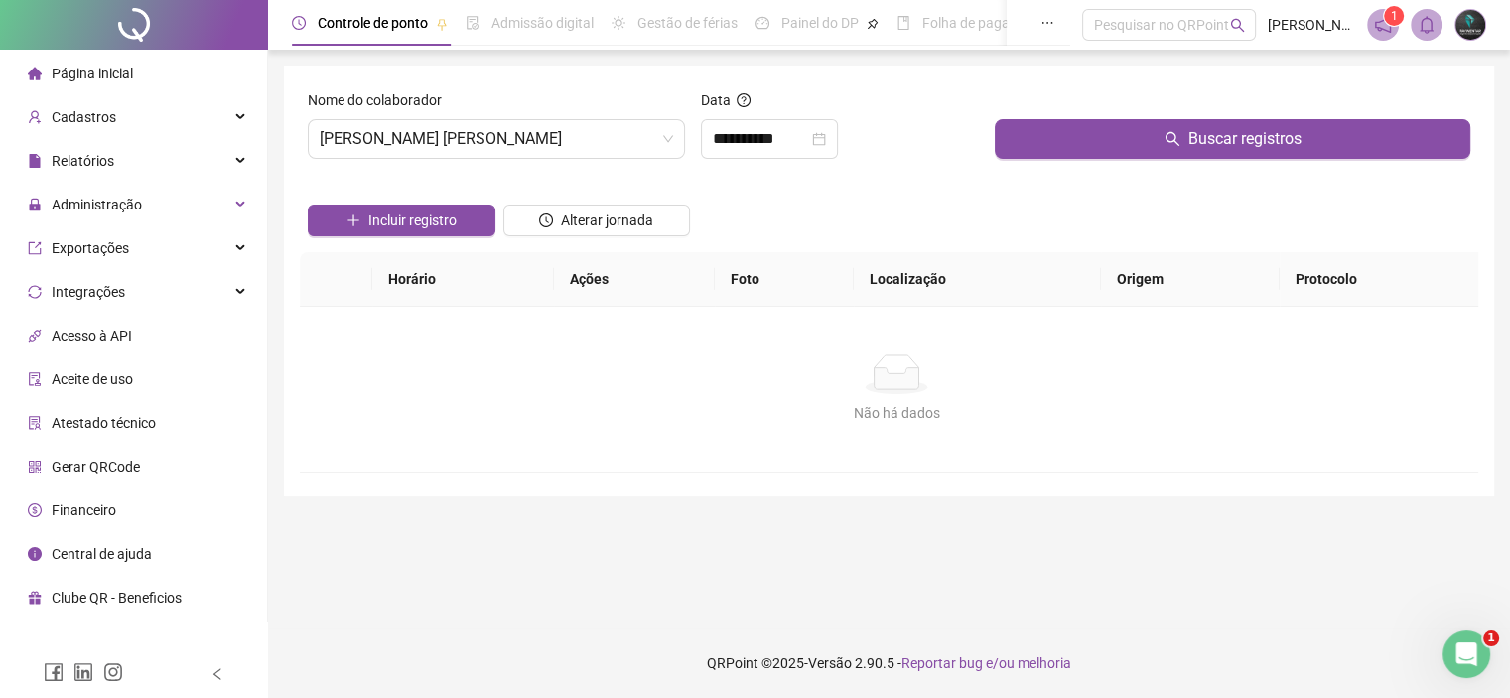
scroll to position [0, 0]
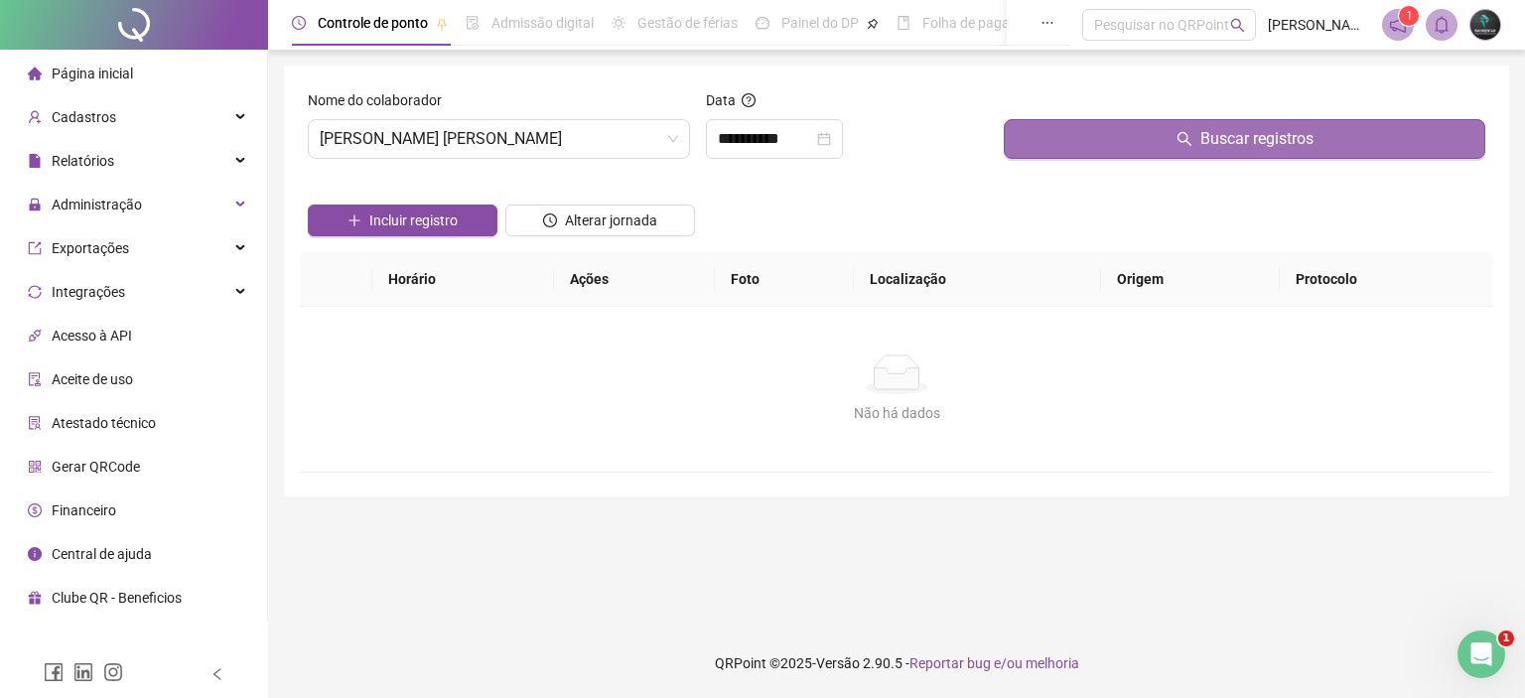
click at [1144, 129] on button "Buscar registros" at bounding box center [1245, 139] width 482 height 40
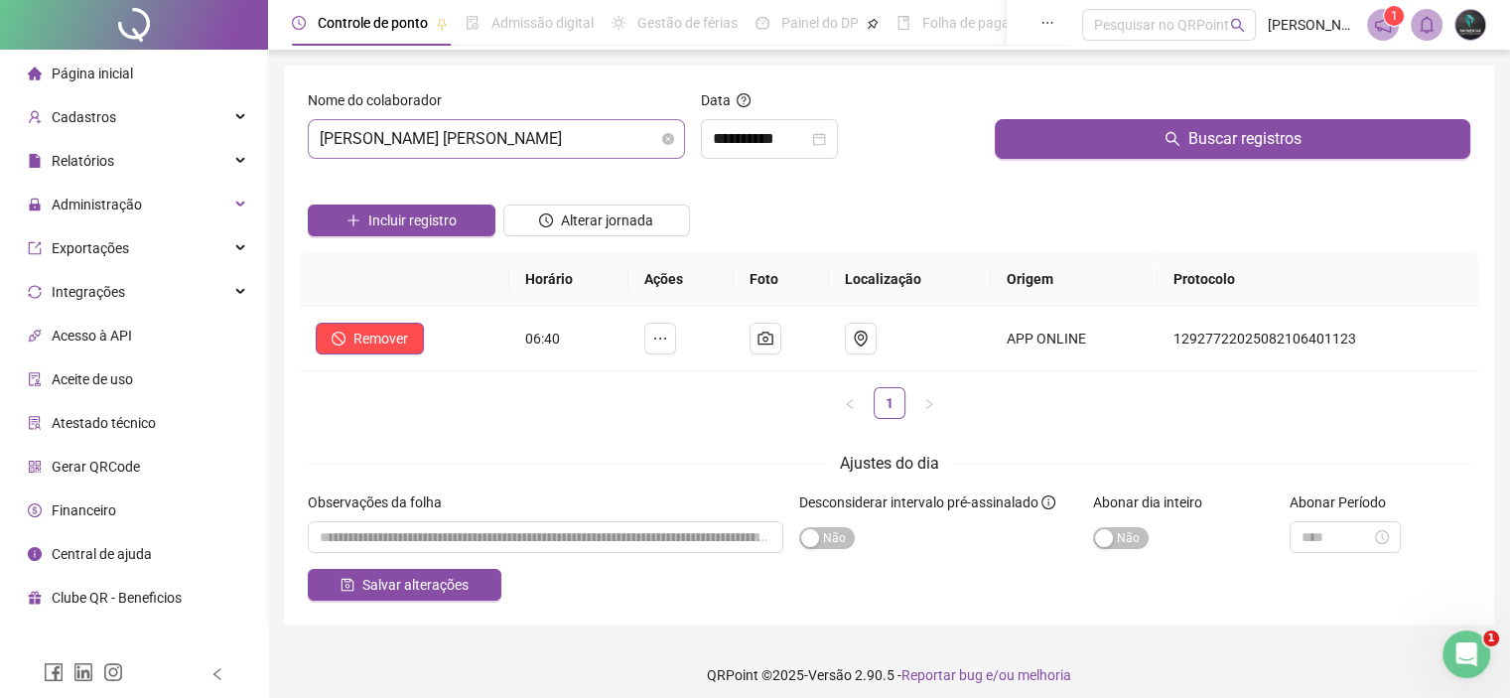
click at [453, 146] on span "[PERSON_NAME] [PERSON_NAME]" at bounding box center [497, 139] width 354 height 38
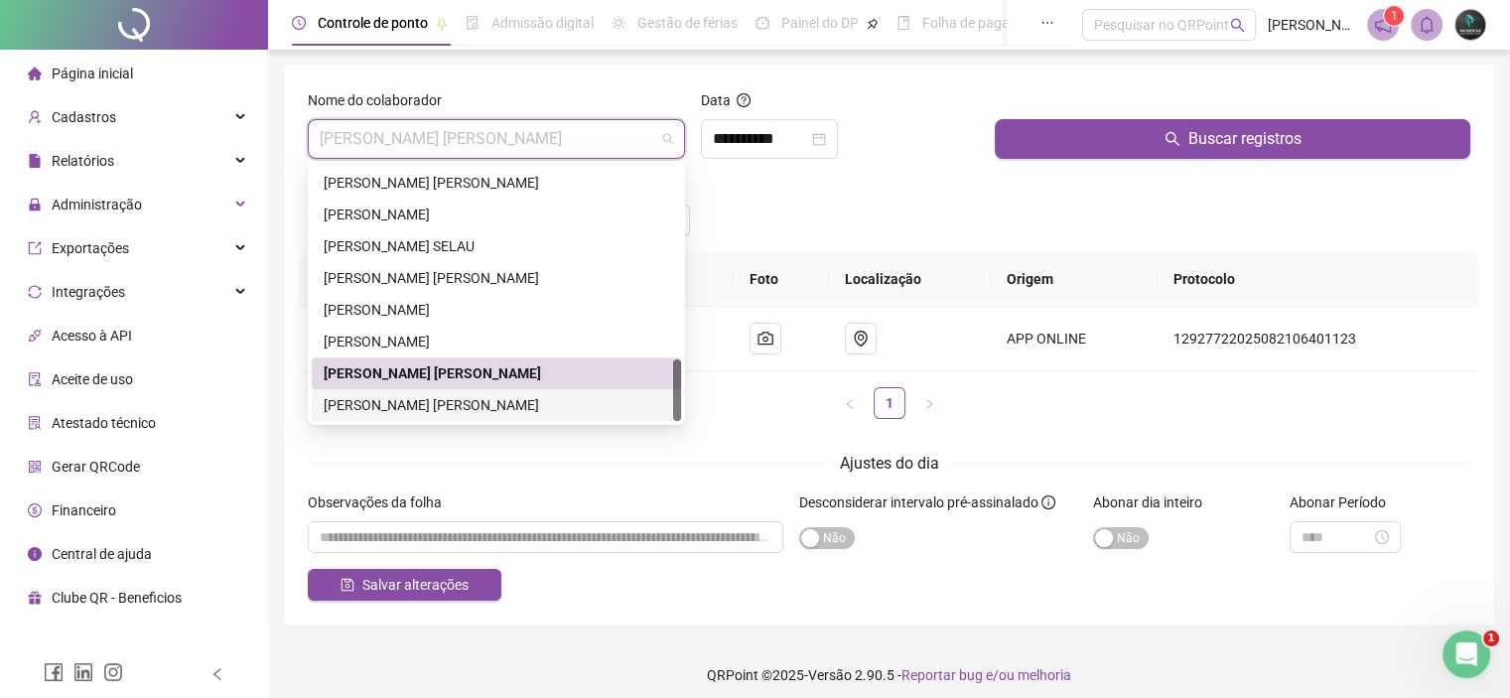
click at [430, 410] on div "[PERSON_NAME] [PERSON_NAME]" at bounding box center [497, 405] width 346 height 22
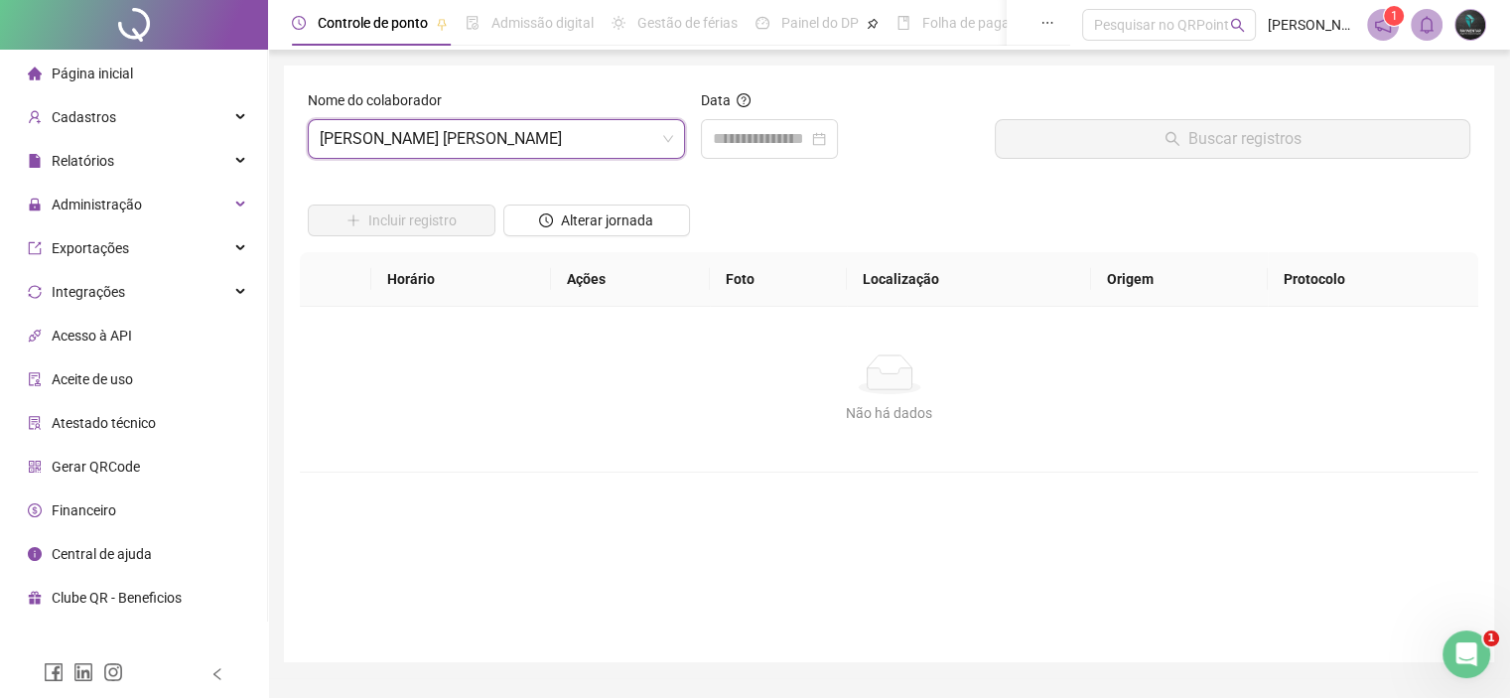
click at [738, 174] on div "Data" at bounding box center [840, 131] width 295 height 85
click at [744, 150] on input at bounding box center [760, 139] width 95 height 24
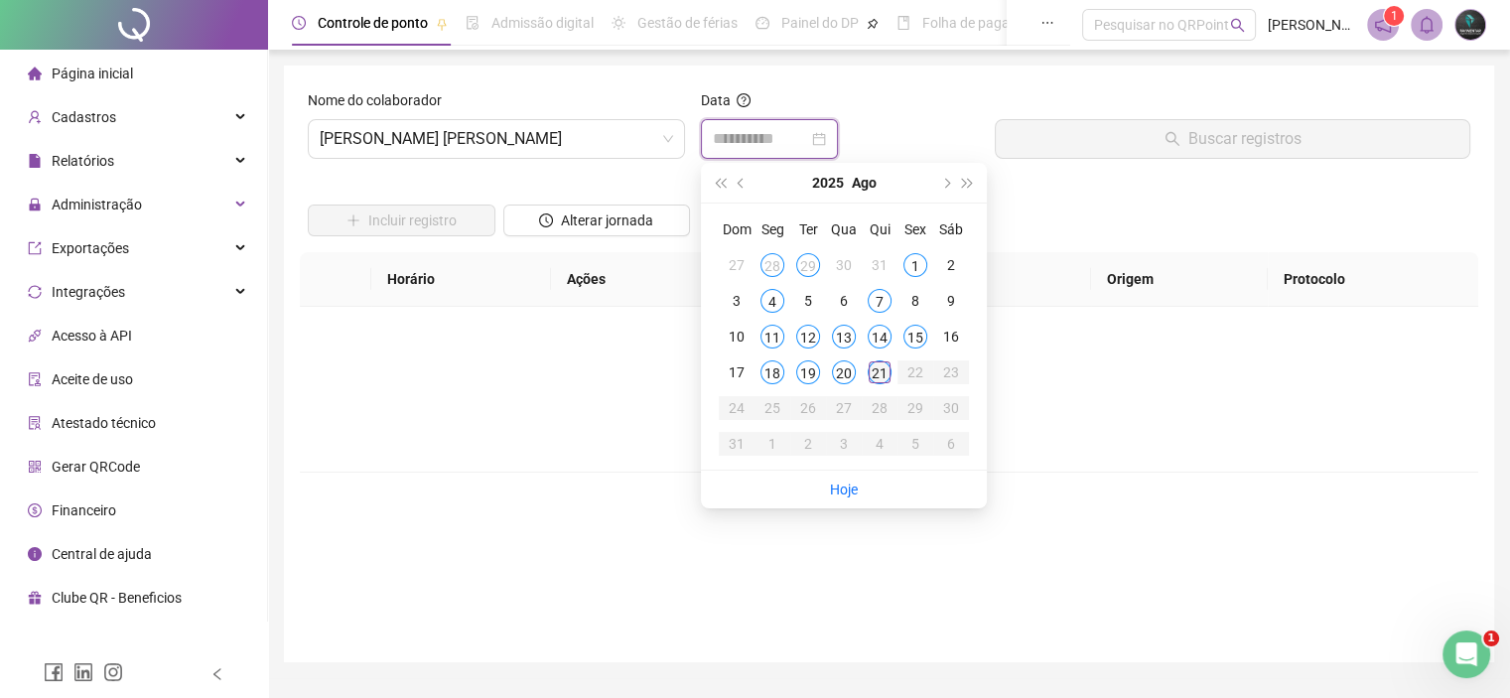
type input "**********"
click at [880, 371] on div "21" at bounding box center [880, 372] width 24 height 24
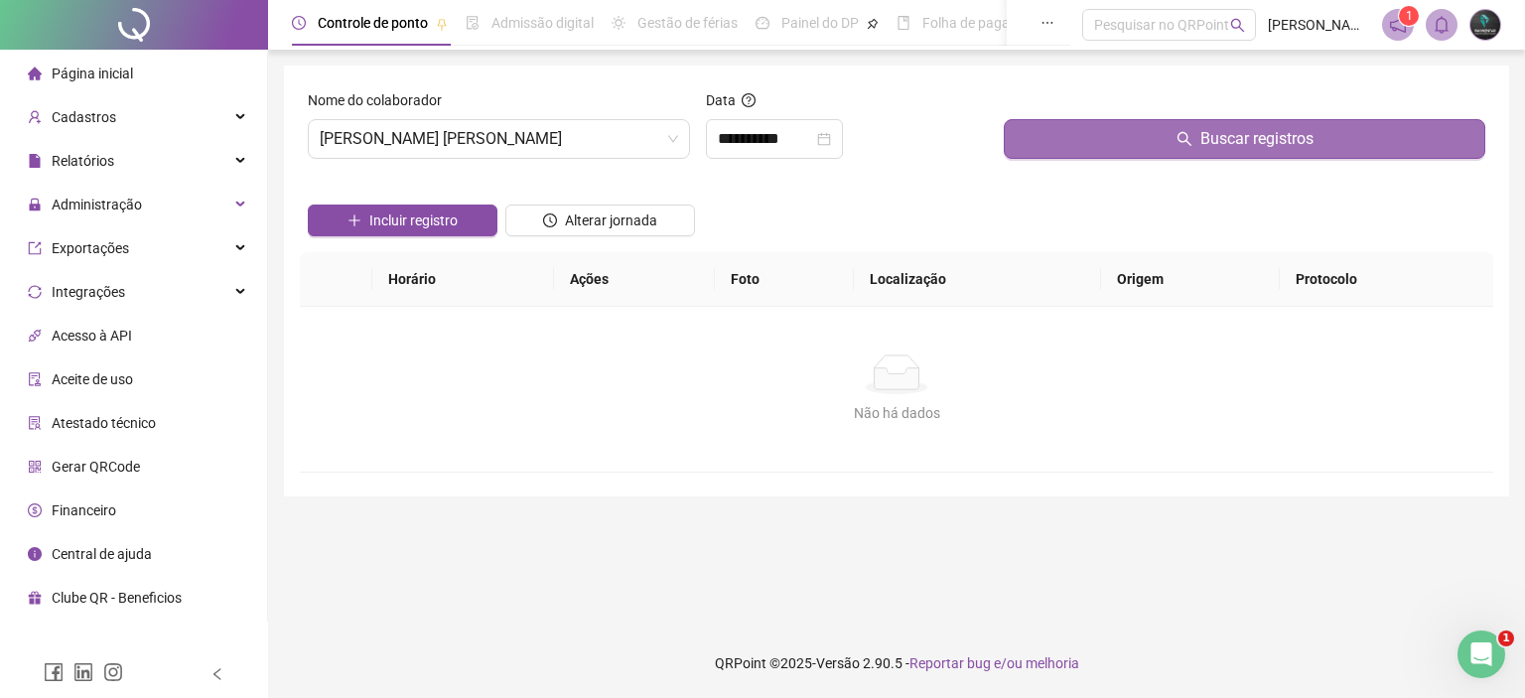
click at [1152, 135] on button "Buscar registros" at bounding box center [1245, 139] width 482 height 40
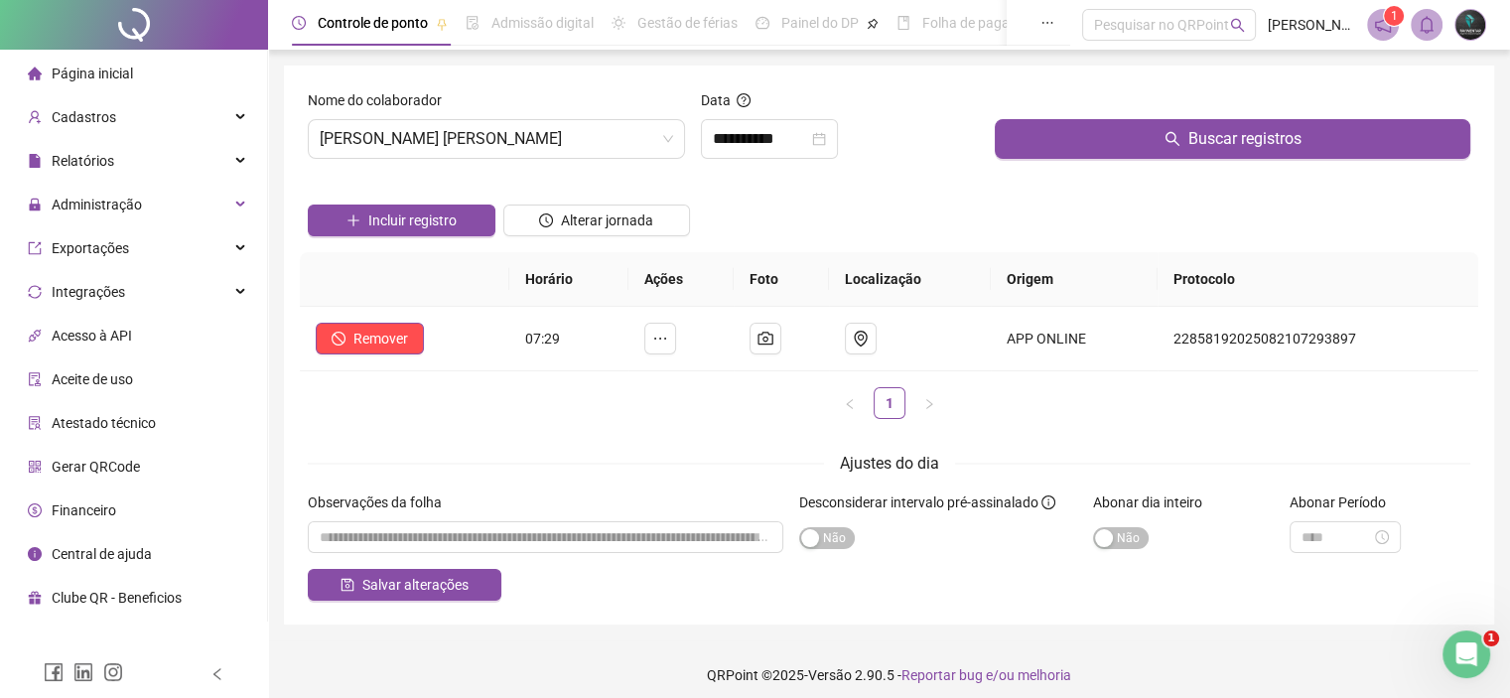
click at [909, 137] on div "**********" at bounding box center [840, 139] width 279 height 40
